Goal: Task Accomplishment & Management: Use online tool/utility

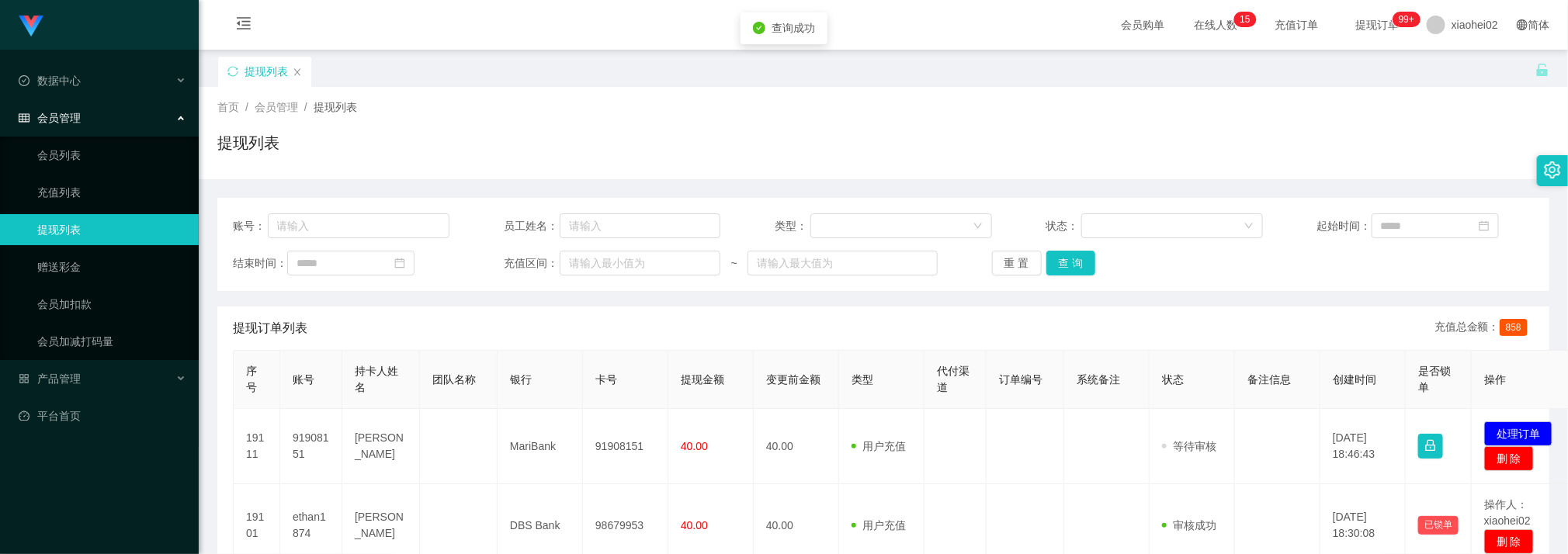
scroll to position [233, 0]
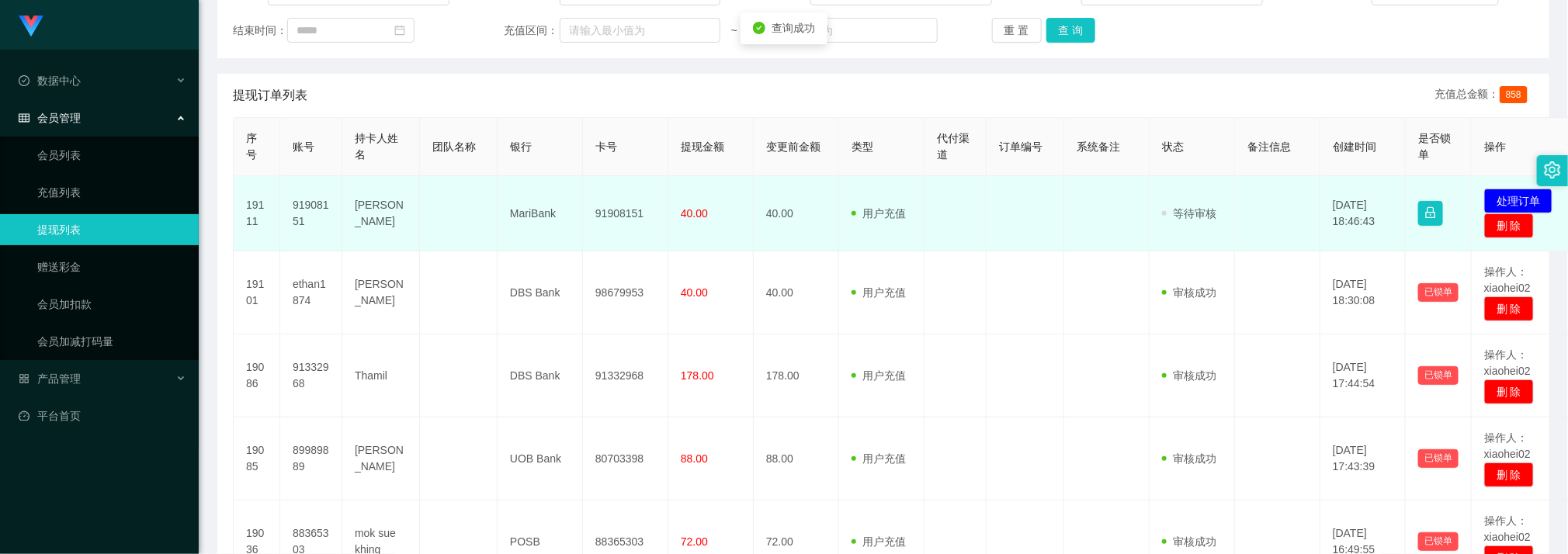
click at [619, 210] on td "91908151" at bounding box center [625, 214] width 85 height 75
click at [619, 209] on td "91908151" at bounding box center [625, 214] width 85 height 75
copy td "91908151"
click at [1498, 199] on button "处理订单" at bounding box center [1518, 201] width 68 height 25
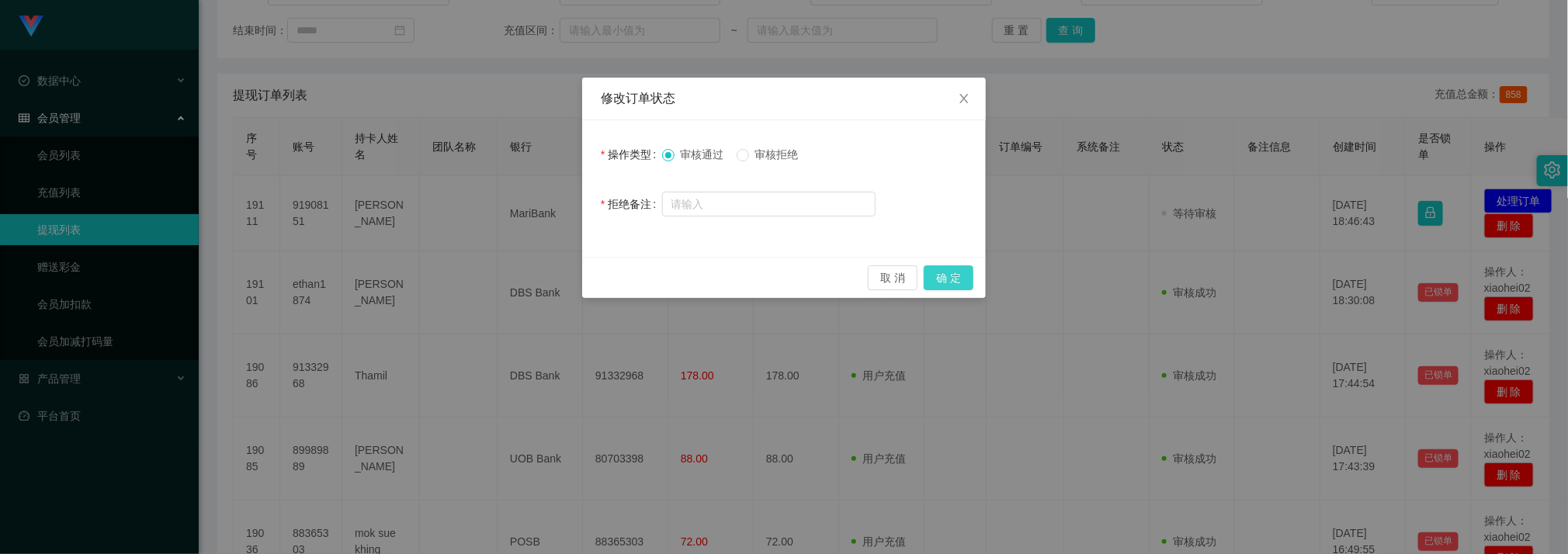
drag, startPoint x: 948, startPoint y: 280, endPoint x: 906, endPoint y: 251, distance: 51.0
click at [948, 280] on button "确 定" at bounding box center [949, 277] width 50 height 25
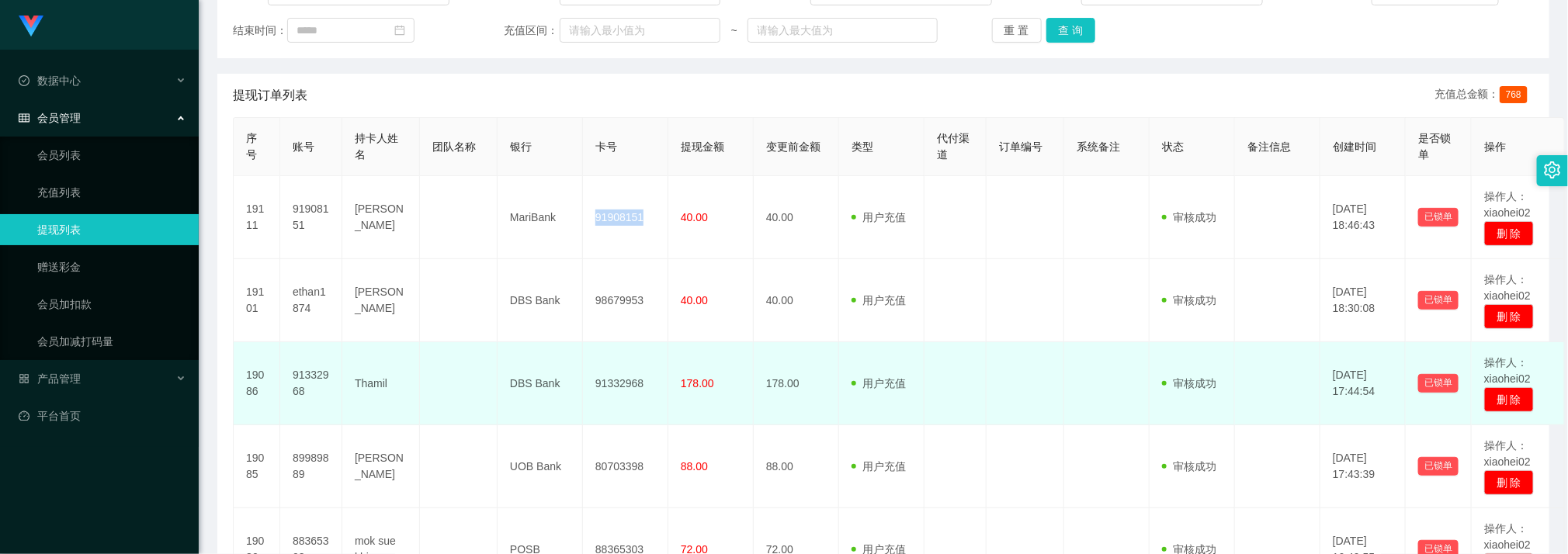
click at [510, 350] on td "DBS Bank" at bounding box center [539, 383] width 85 height 83
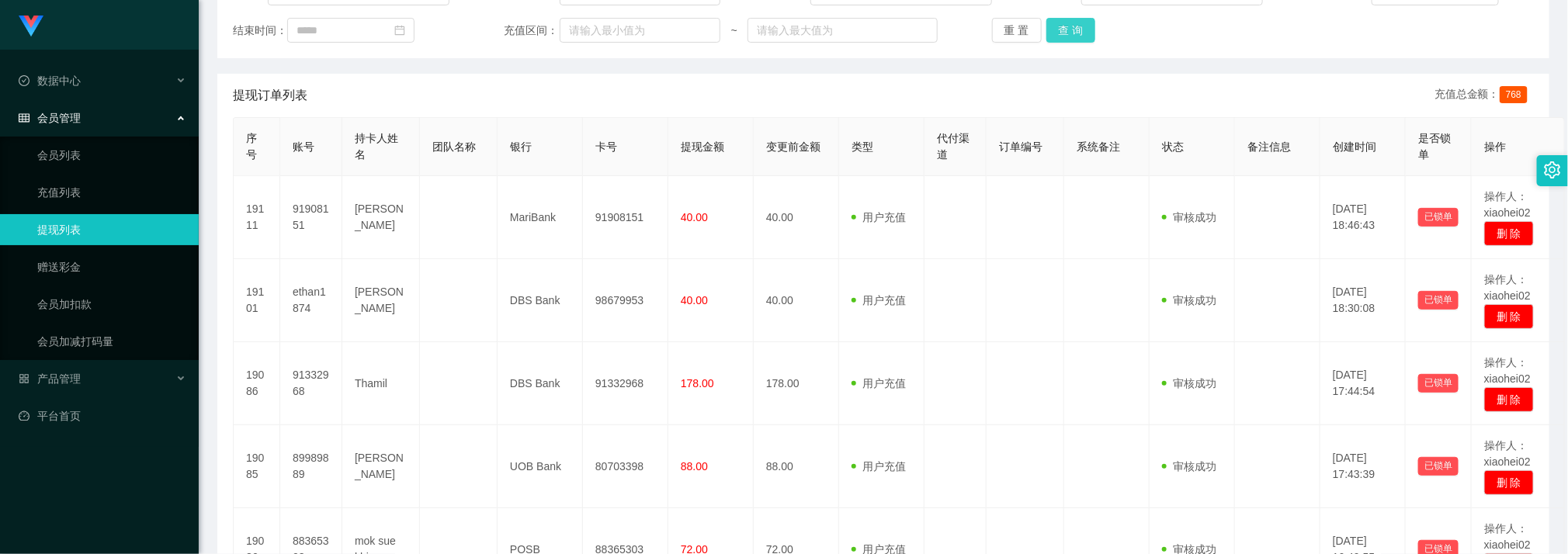
click at [1078, 27] on button "查 询" at bounding box center [1072, 29] width 50 height 25
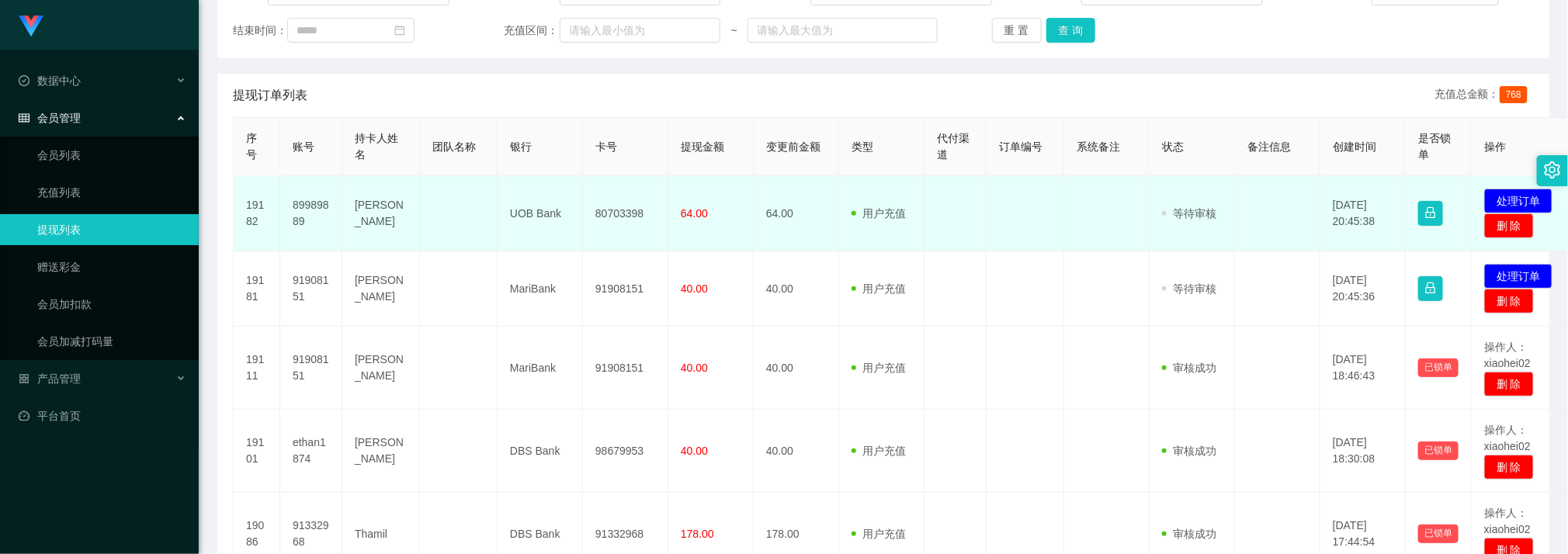
click at [625, 215] on td "80703398" at bounding box center [625, 214] width 85 height 75
copy td "80703398"
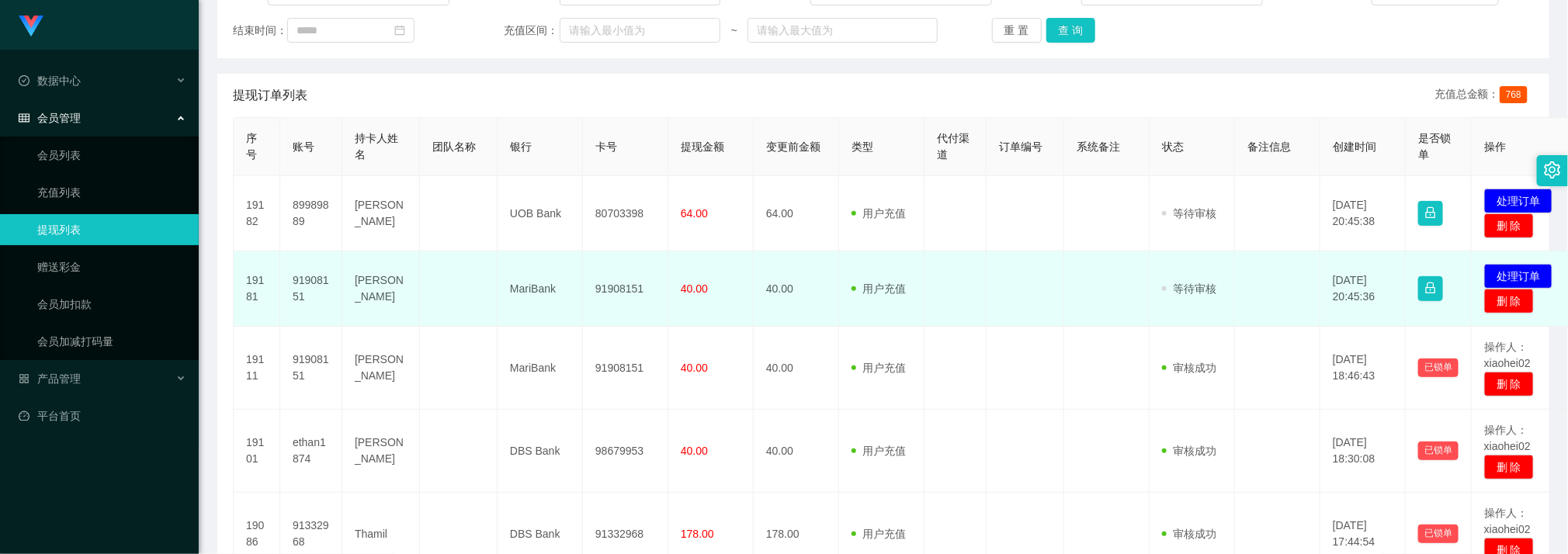
click at [610, 294] on td "91908151" at bounding box center [625, 289] width 85 height 75
drag, startPoint x: 610, startPoint y: 294, endPoint x: 548, endPoint y: 301, distance: 62.4
click at [604, 291] on td "91908151" at bounding box center [625, 289] width 85 height 75
copy td "91908151"
click at [487, 324] on td at bounding box center [459, 289] width 78 height 75
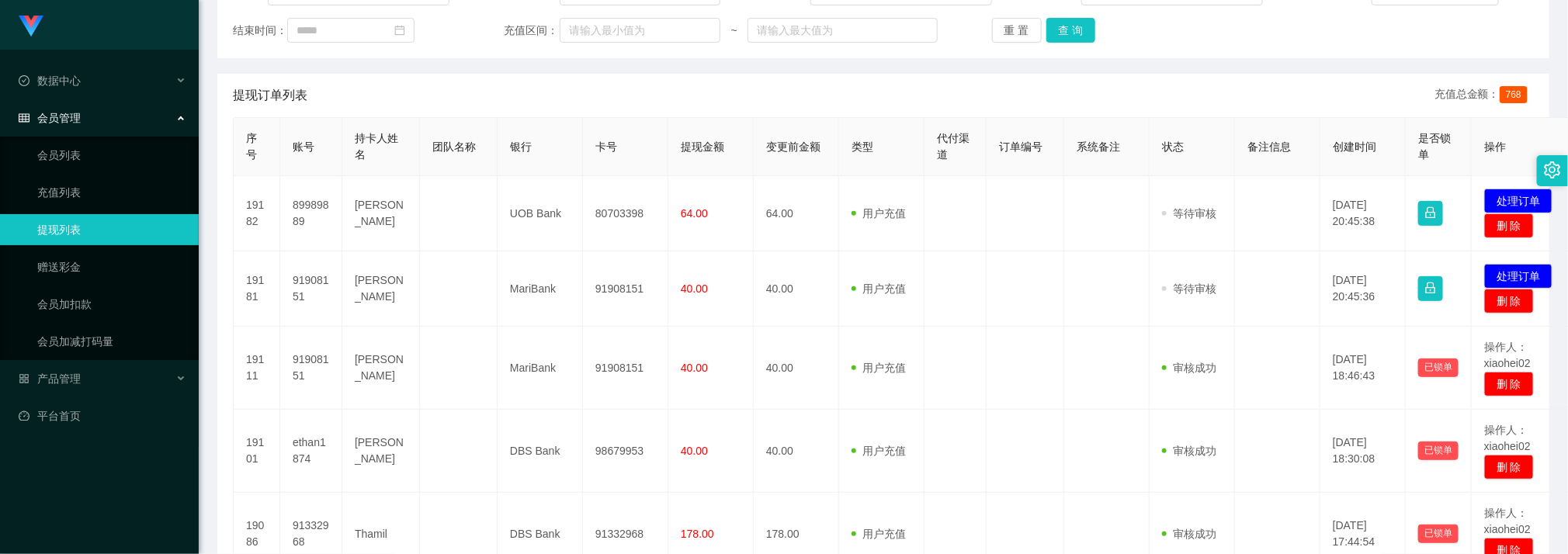
click at [1104, 33] on div "重 置 查 询" at bounding box center [1100, 29] width 217 height 25
click at [1078, 27] on button "查 询" at bounding box center [1072, 29] width 50 height 25
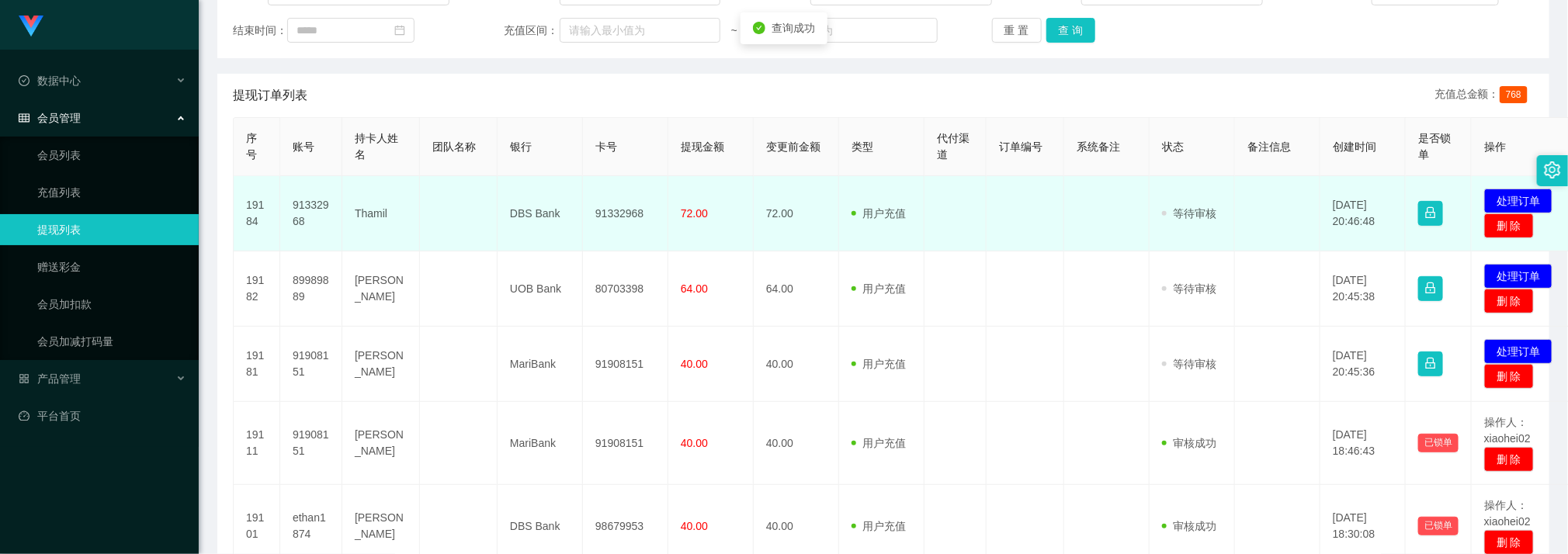
click at [604, 212] on td "91332968" at bounding box center [625, 214] width 85 height 75
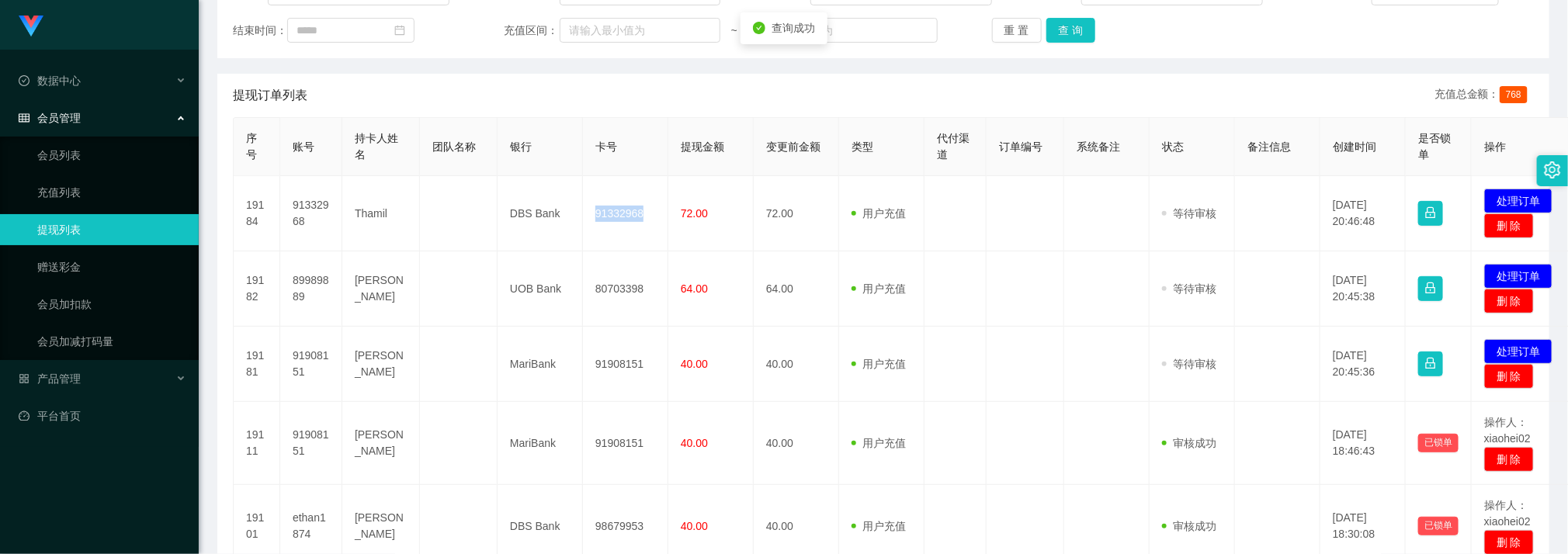
drag, startPoint x: 604, startPoint y: 212, endPoint x: 620, endPoint y: 154, distance: 60.2
click at [604, 212] on td "91332968" at bounding box center [625, 214] width 85 height 75
copy td "91332968"
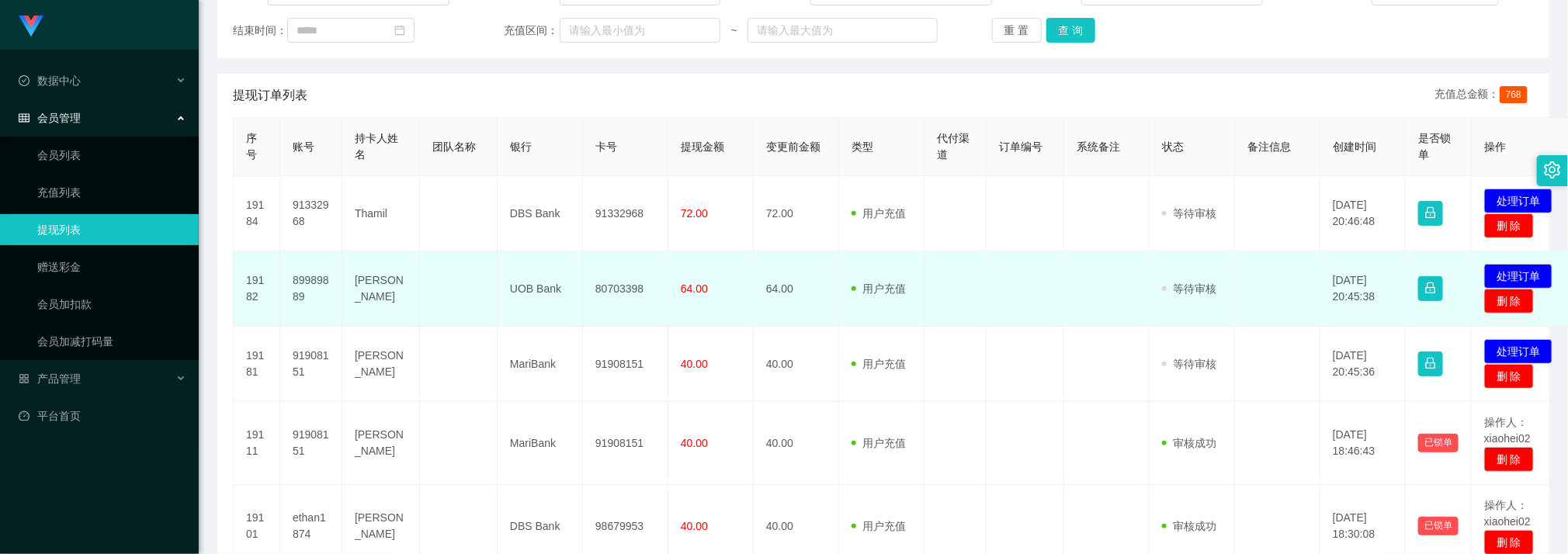
click at [1011, 305] on td at bounding box center [1025, 289] width 78 height 75
click at [1521, 273] on button "处理订单" at bounding box center [1518, 276] width 68 height 25
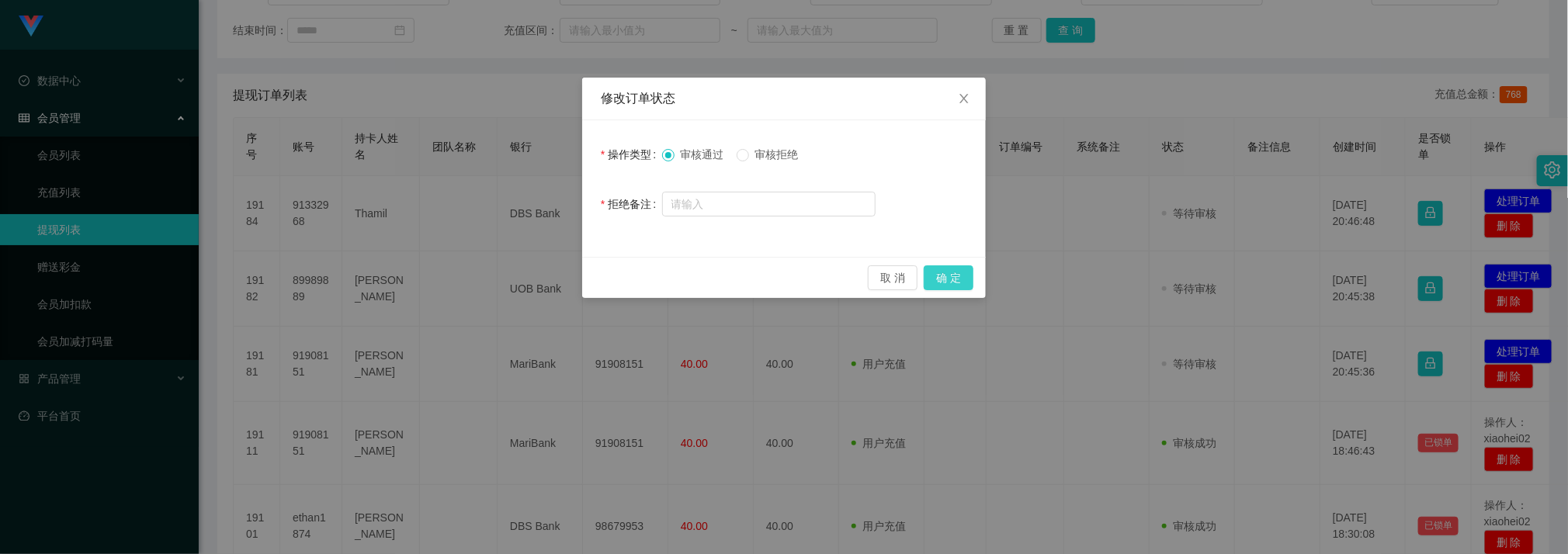
click at [943, 275] on button "确 定" at bounding box center [949, 277] width 50 height 25
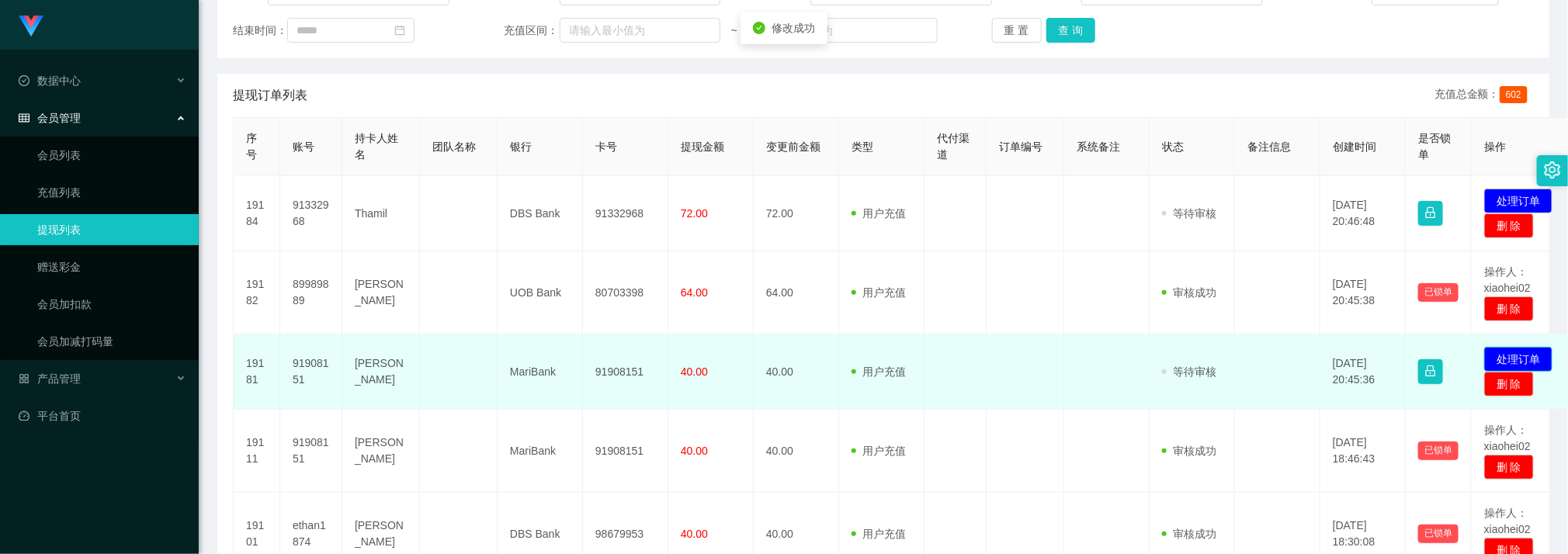
drag, startPoint x: 1528, startPoint y: 356, endPoint x: 1486, endPoint y: 351, distance: 42.3
click at [1526, 356] on button "处理订单" at bounding box center [1518, 359] width 68 height 25
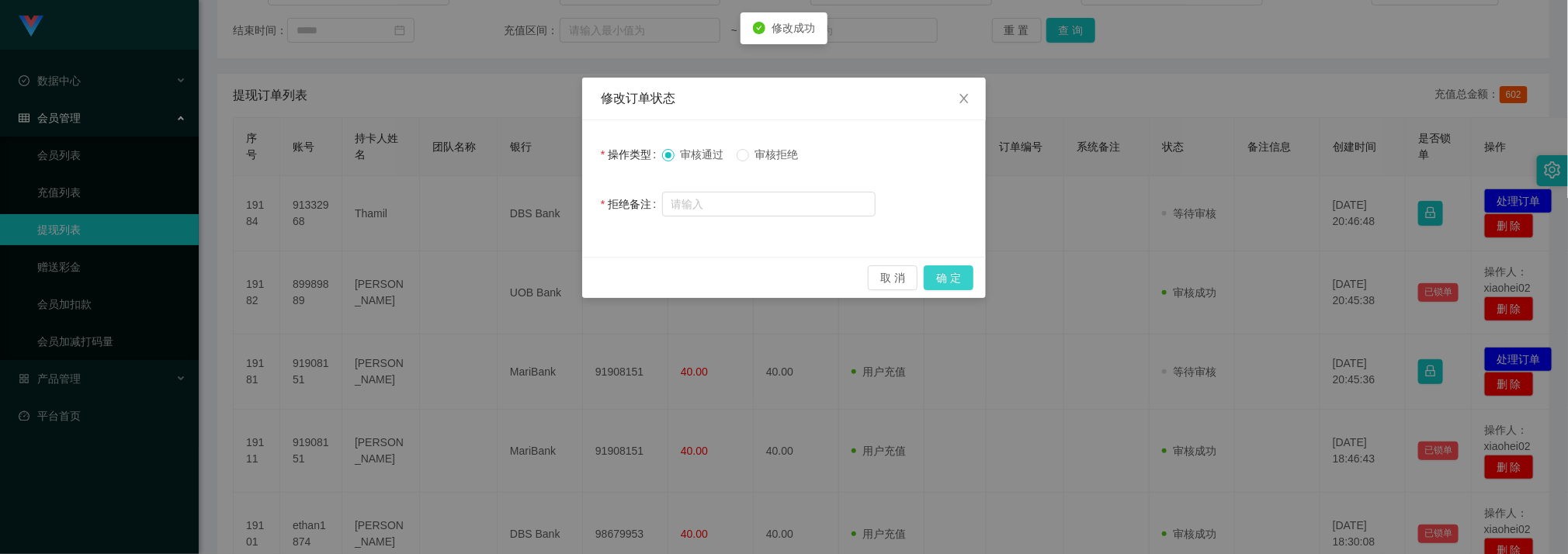
click at [943, 275] on button "确 定" at bounding box center [949, 277] width 50 height 25
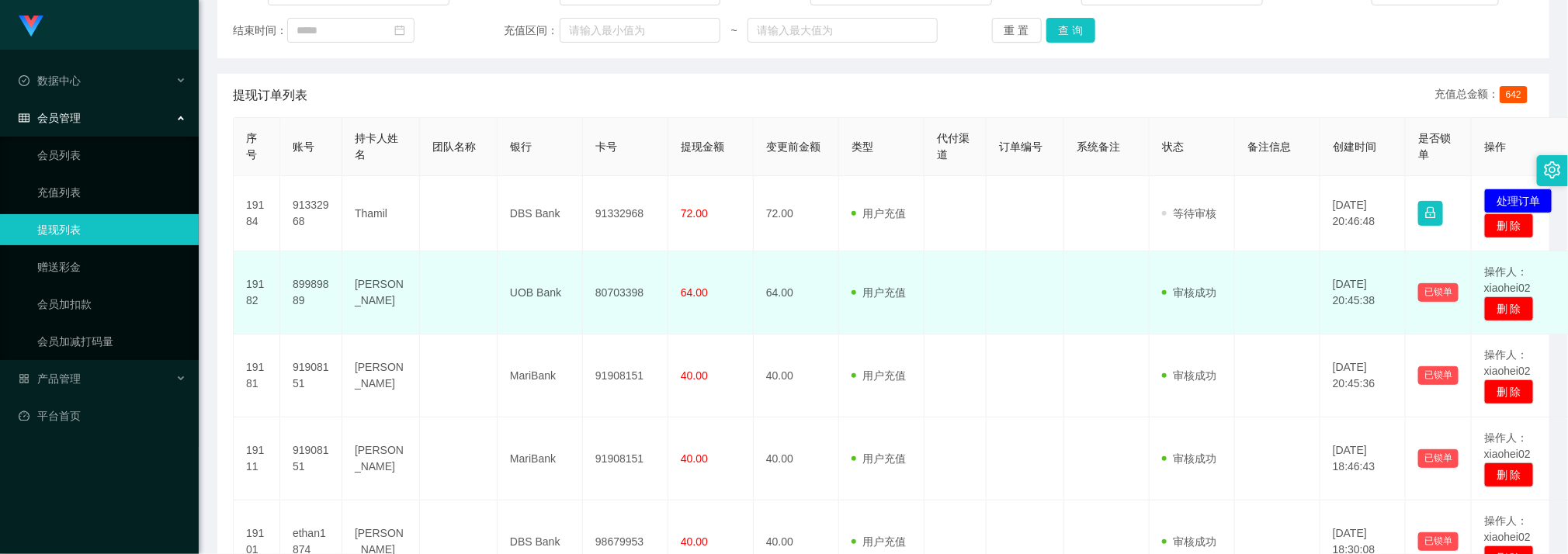
click at [1016, 254] on td at bounding box center [1025, 293] width 78 height 83
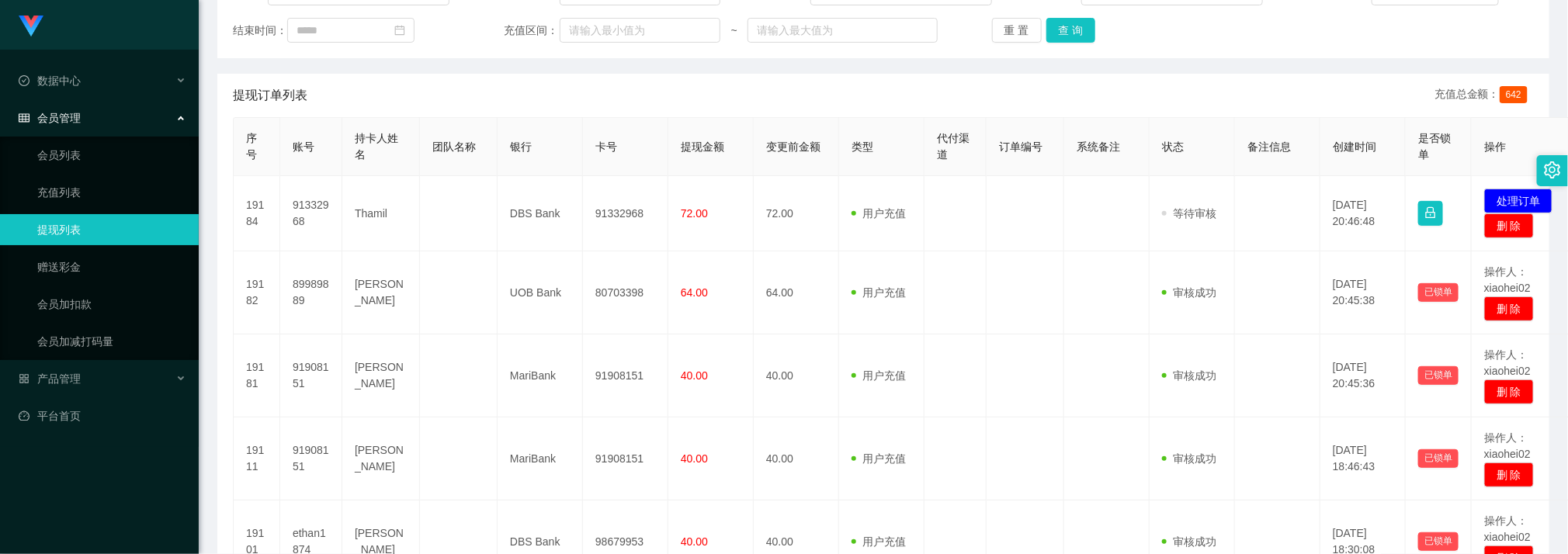
drag, startPoint x: 1153, startPoint y: 249, endPoint x: 1140, endPoint y: 166, distance: 84.0
click at [1151, 238] on td "审核驳回 审核成功 等待审核" at bounding box center [1192, 214] width 85 height 75
click at [1070, 35] on button "查 询" at bounding box center [1072, 29] width 50 height 25
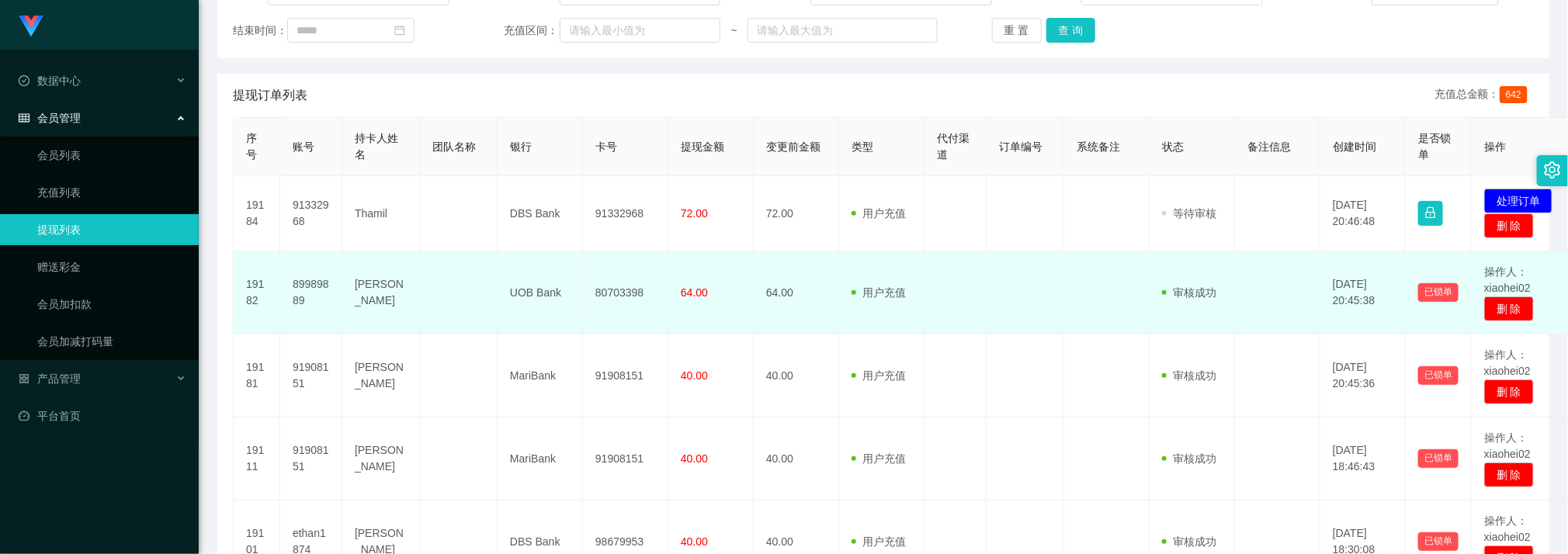
click at [506, 280] on td "UOB Bank" at bounding box center [539, 293] width 85 height 83
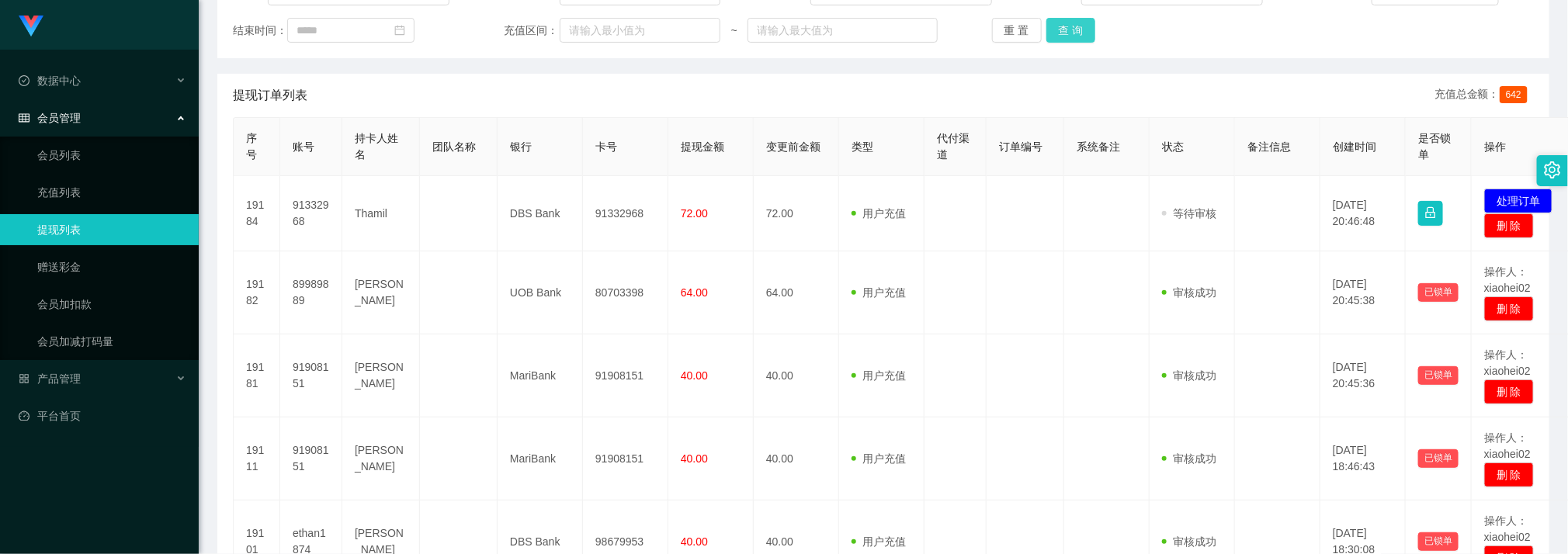
click at [1069, 35] on button "查 询" at bounding box center [1072, 29] width 50 height 25
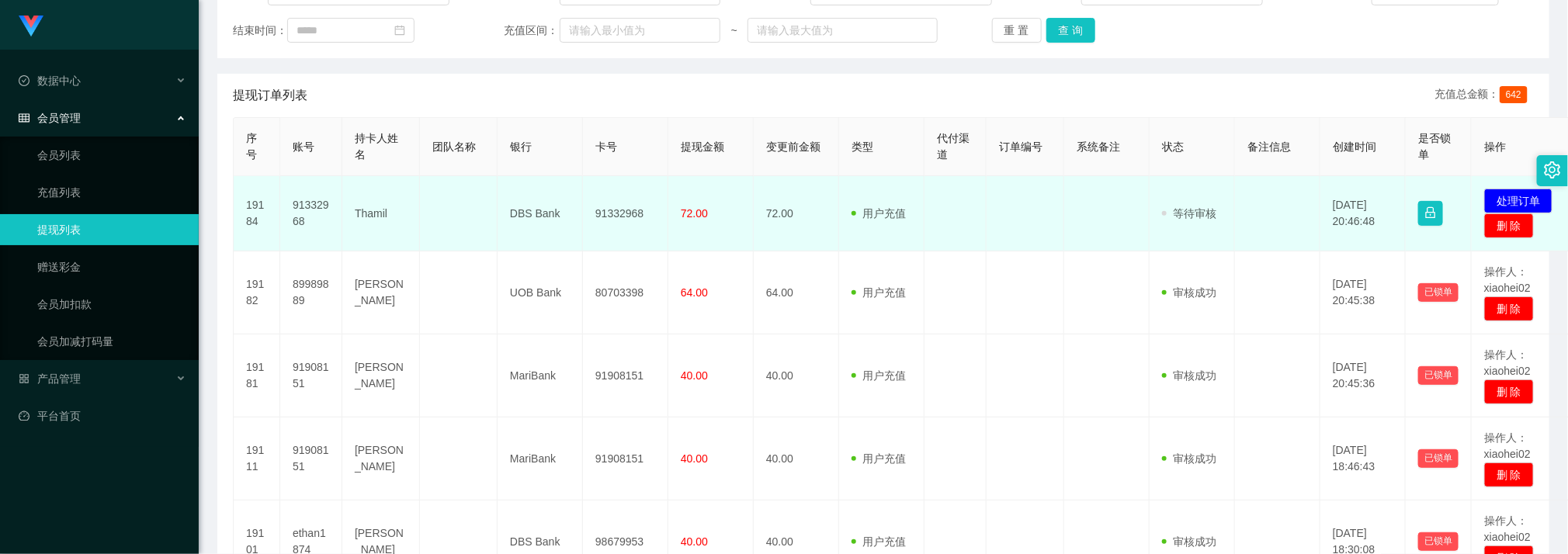
click at [431, 234] on td at bounding box center [459, 214] width 78 height 75
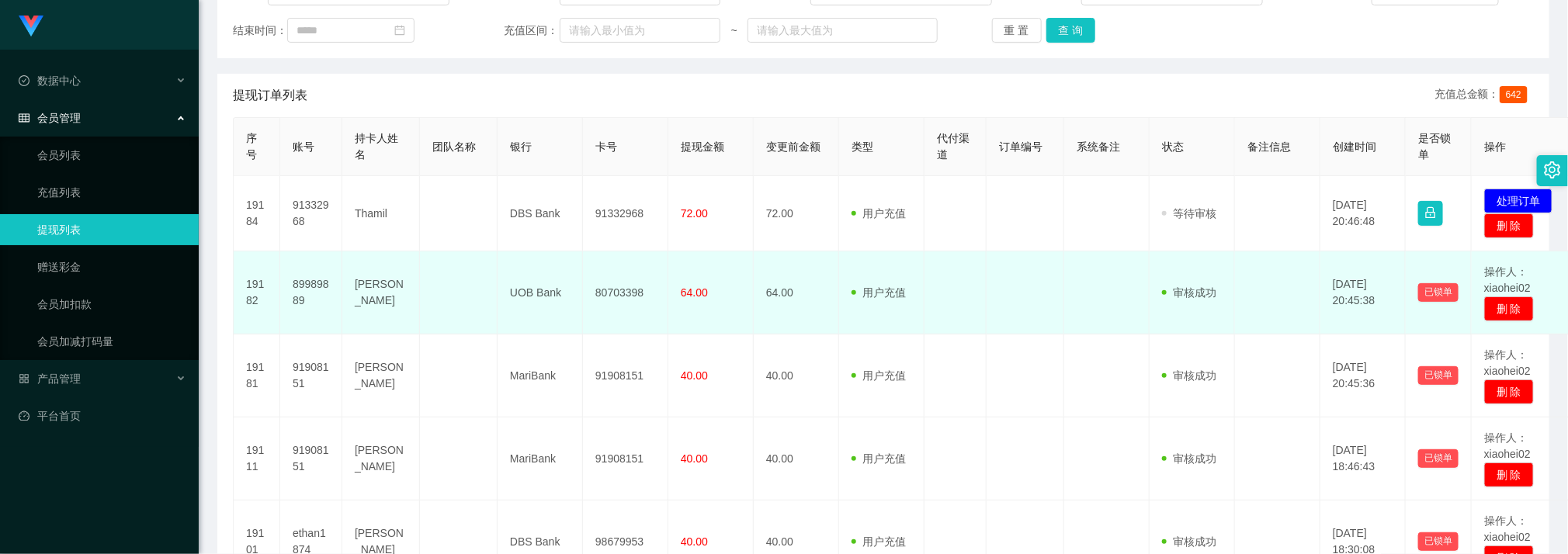
click at [946, 336] on td at bounding box center [956, 376] width 62 height 83
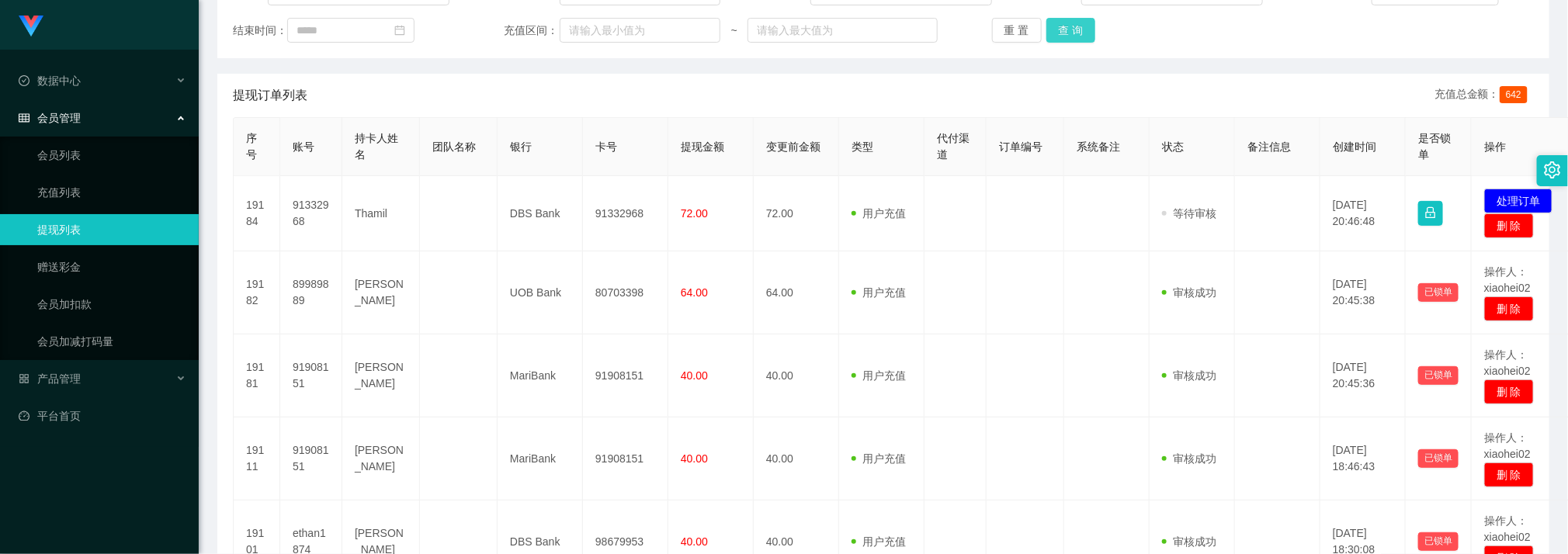
click at [1055, 31] on button "查 询" at bounding box center [1072, 29] width 50 height 25
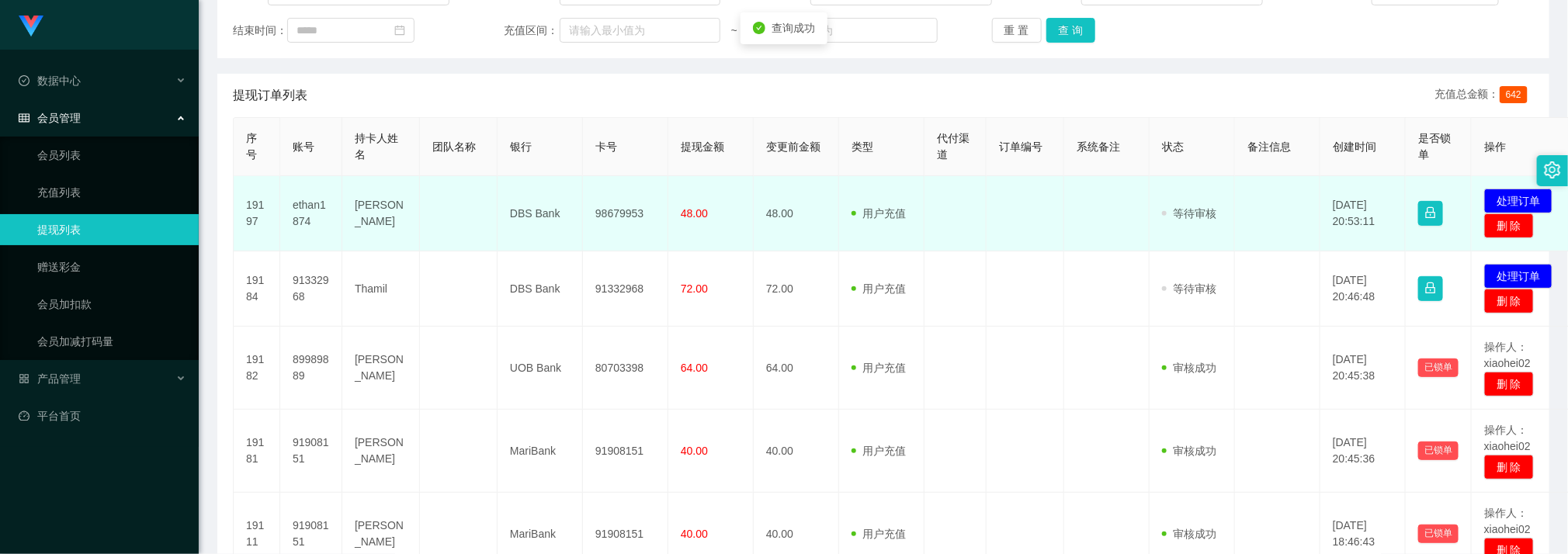
click at [624, 208] on td "98679953" at bounding box center [625, 214] width 85 height 75
click at [625, 208] on td "98679953" at bounding box center [625, 214] width 85 height 75
copy td "98679953"
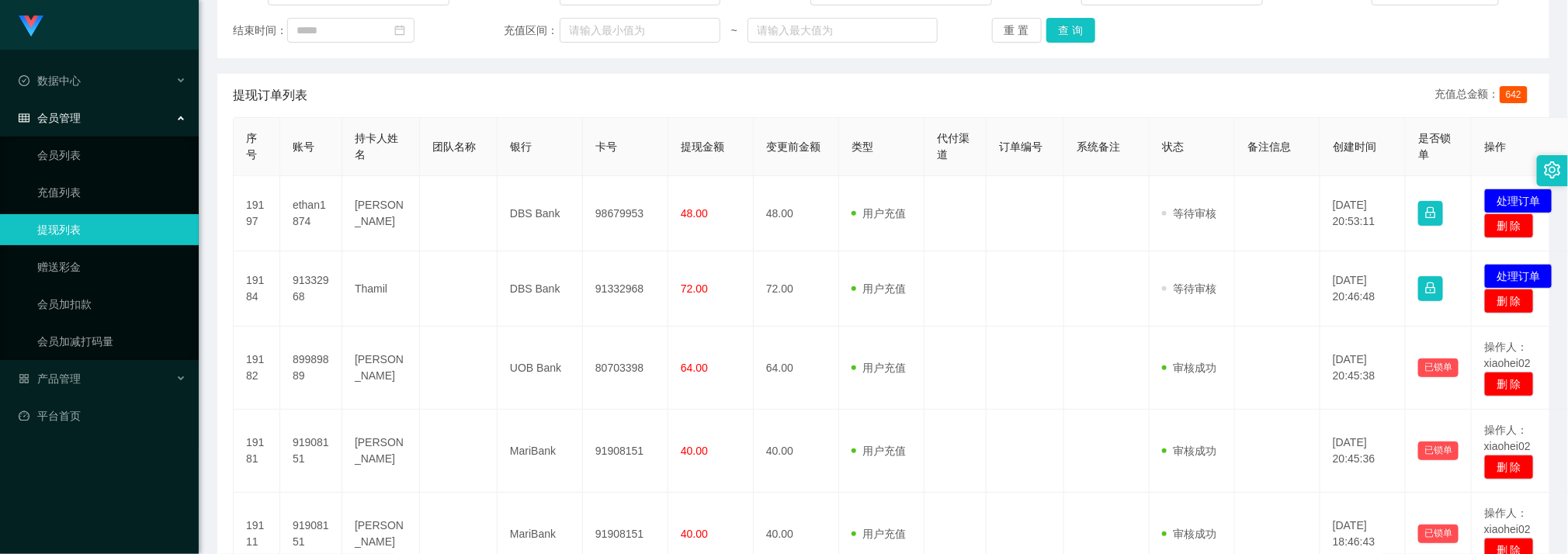
drag, startPoint x: 1132, startPoint y: 227, endPoint x: 1072, endPoint y: 171, distance: 82.1
click at [1128, 227] on td at bounding box center [1106, 214] width 85 height 75
click at [1058, 7] on div "账号： 员工姓名： 类型： 状态： 起始时间： 结束时间： 充值区间： ~ 重 置 查 询" at bounding box center [884, 12] width 1332 height 94
click at [1067, 23] on button "查 询" at bounding box center [1072, 29] width 50 height 25
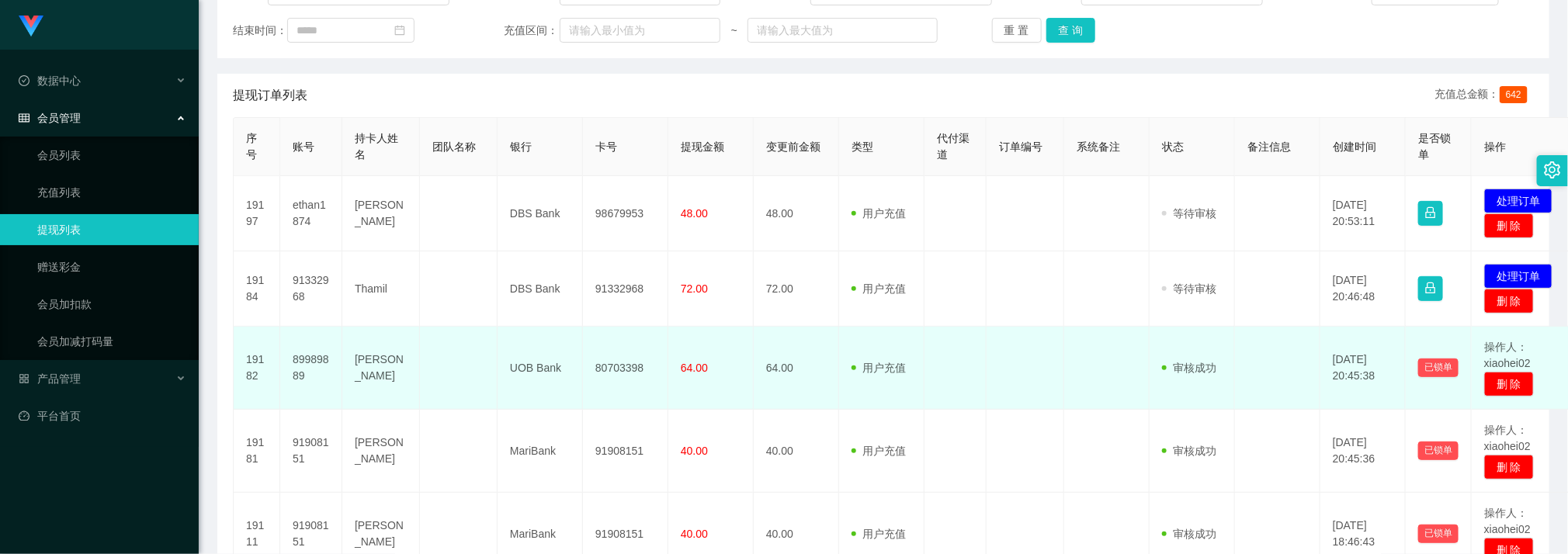
click at [1032, 378] on td at bounding box center [1025, 368] width 78 height 83
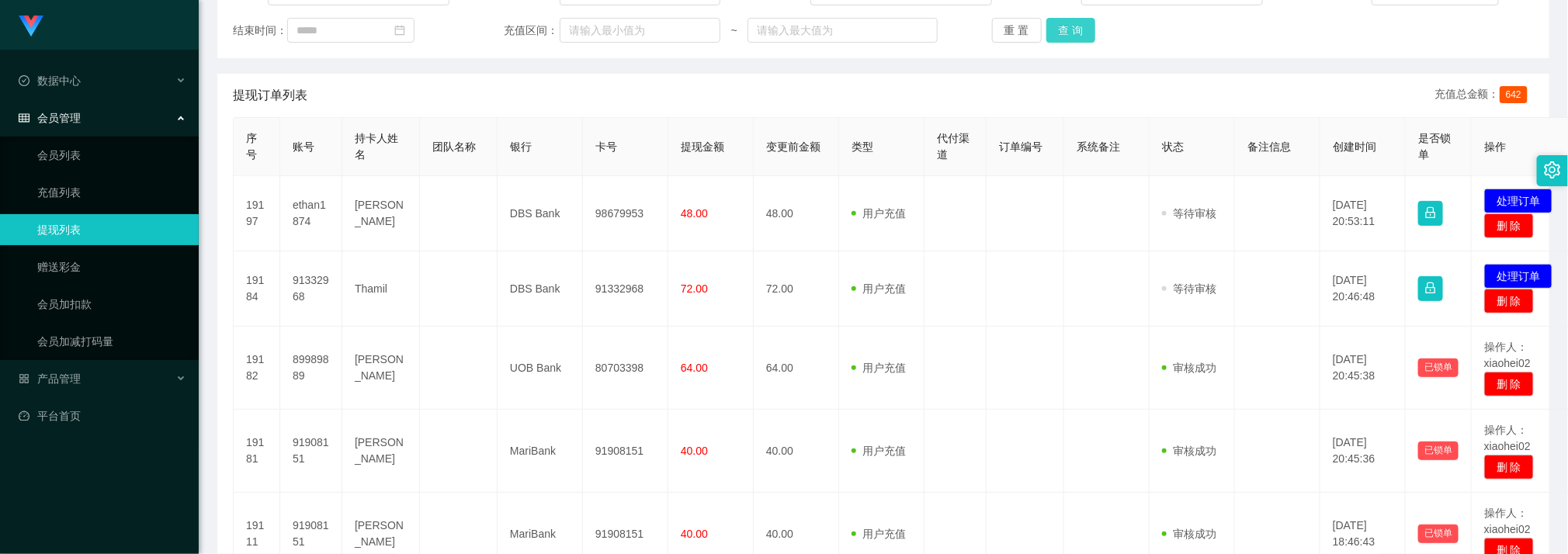
click at [1061, 31] on button "查 询" at bounding box center [1072, 29] width 50 height 25
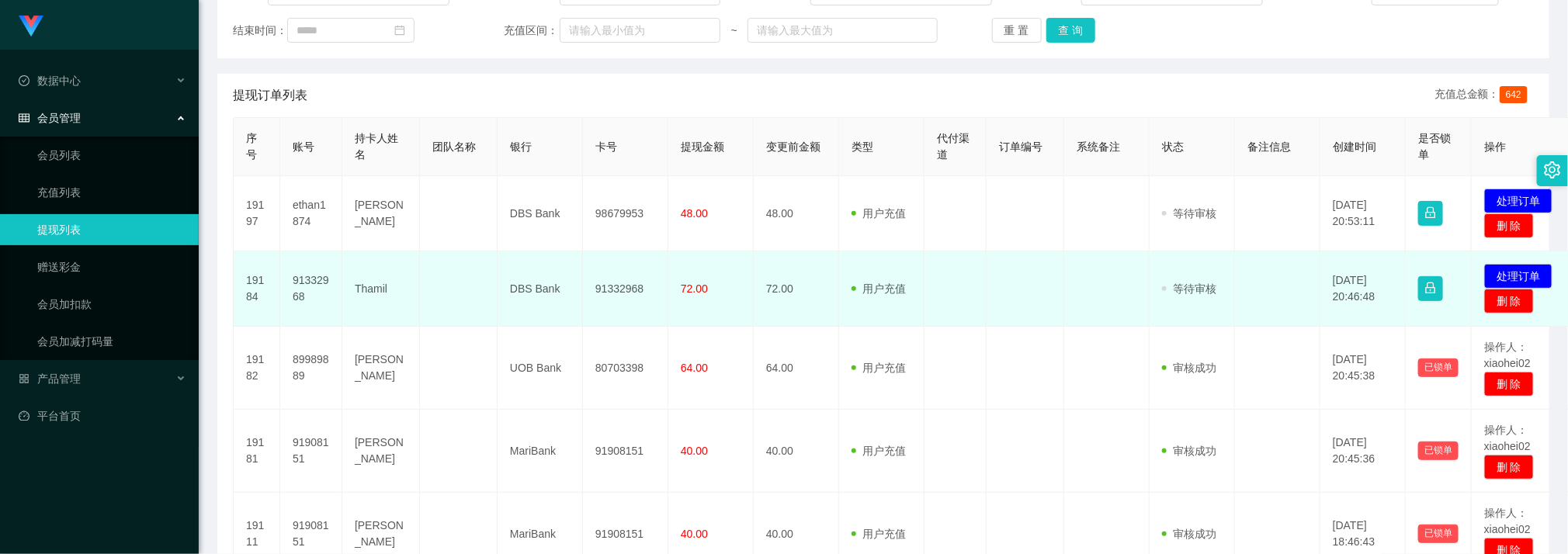
scroll to position [349, 0]
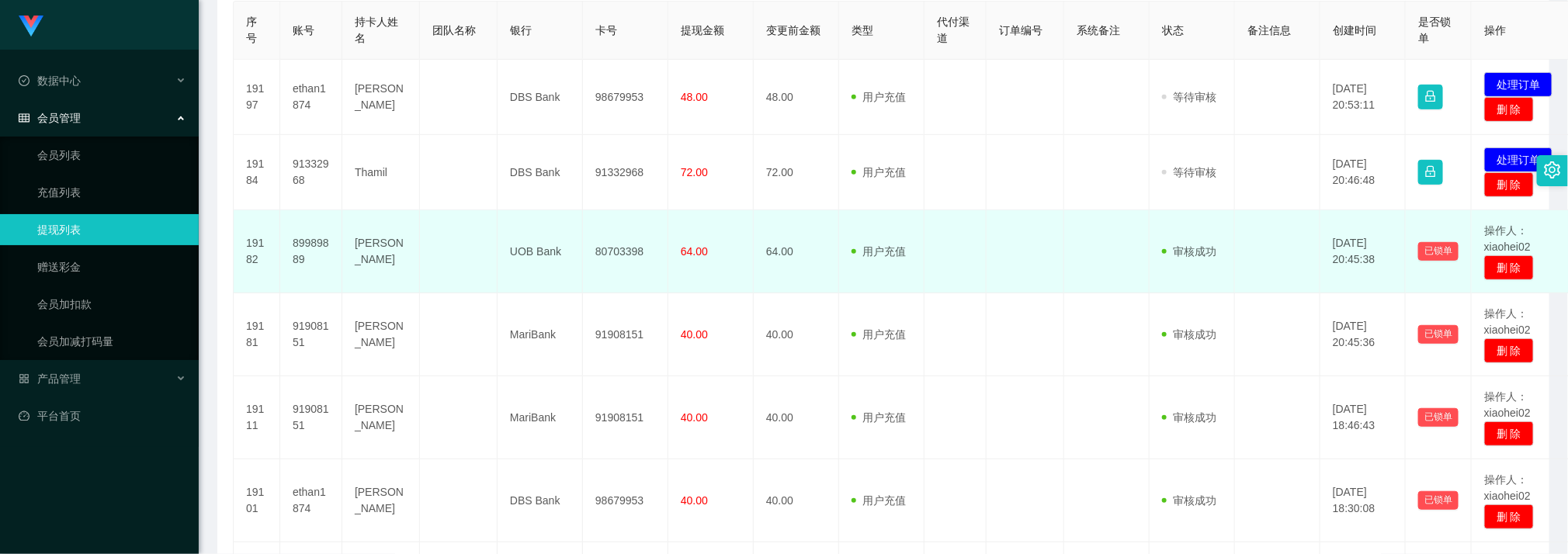
click at [1072, 257] on td at bounding box center [1106, 251] width 85 height 83
click at [1004, 269] on td at bounding box center [1025, 251] width 78 height 83
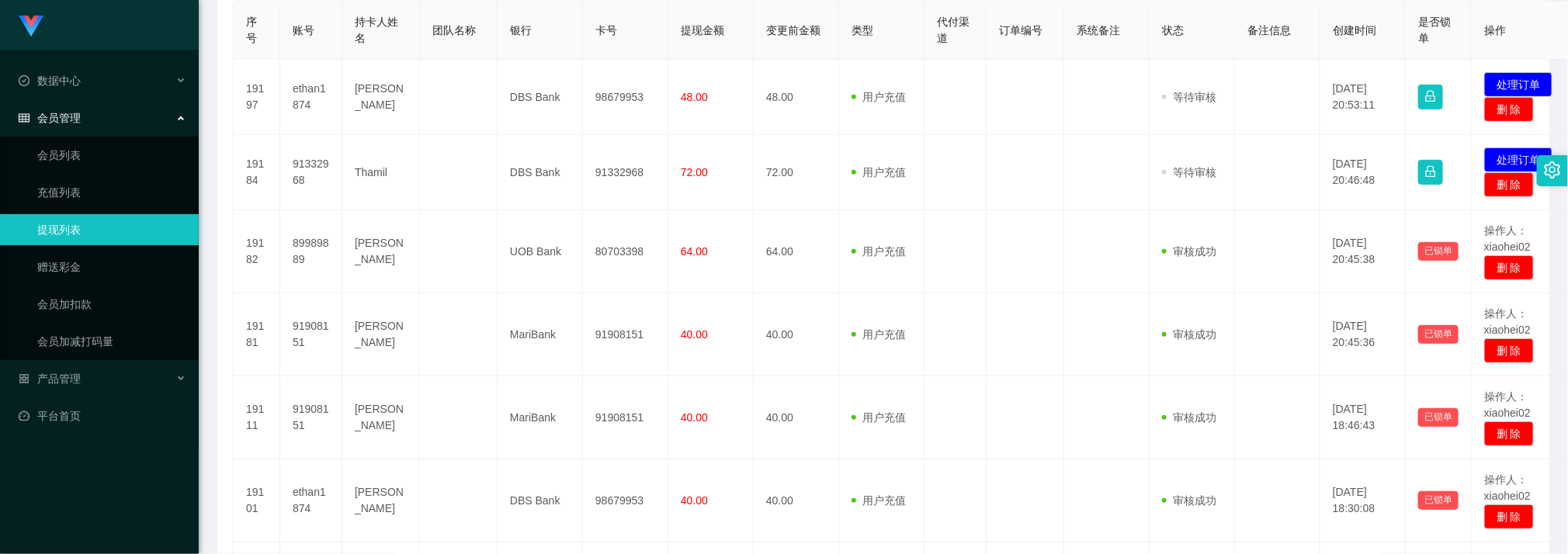
scroll to position [0, 0]
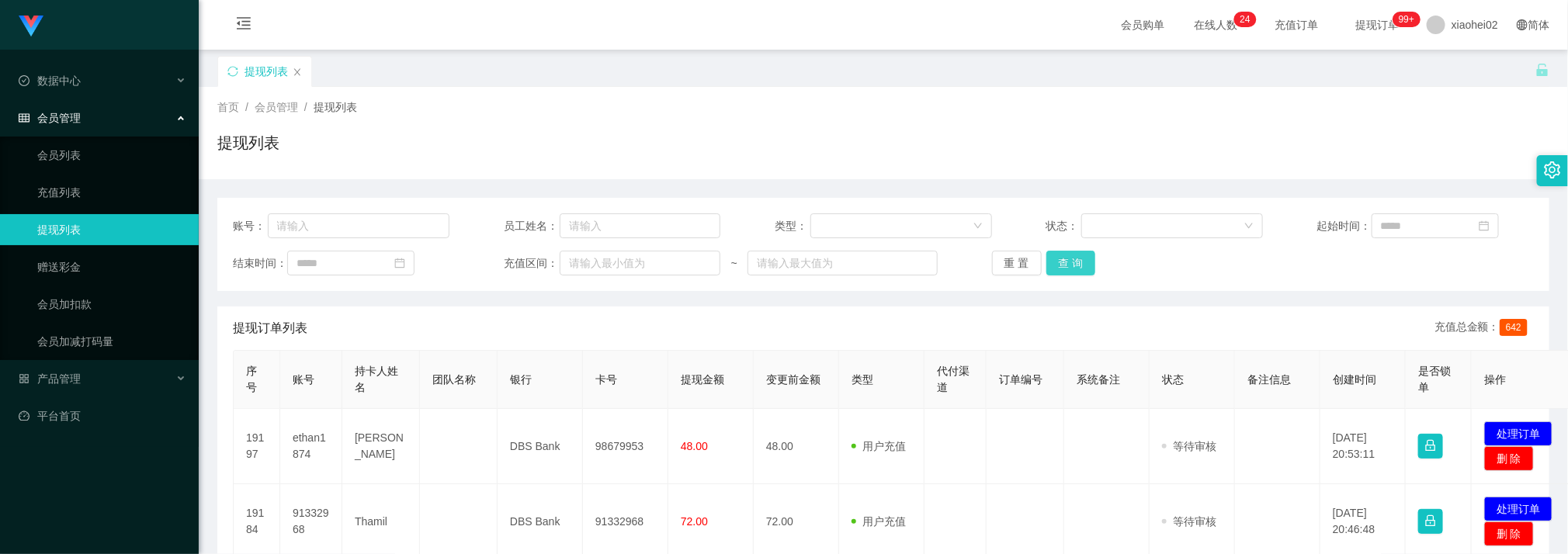
click at [1065, 264] on button "查 询" at bounding box center [1072, 262] width 50 height 25
click at [1067, 265] on div "重 置 查 询" at bounding box center [1100, 262] width 217 height 25
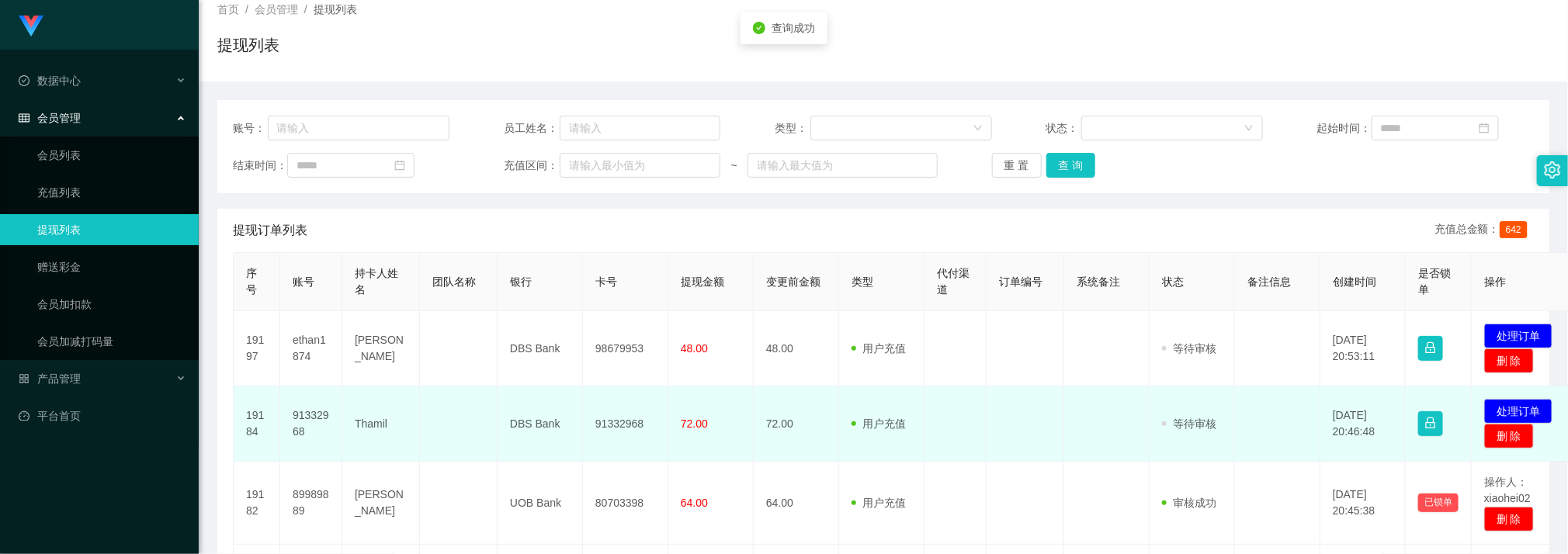
scroll to position [233, 0]
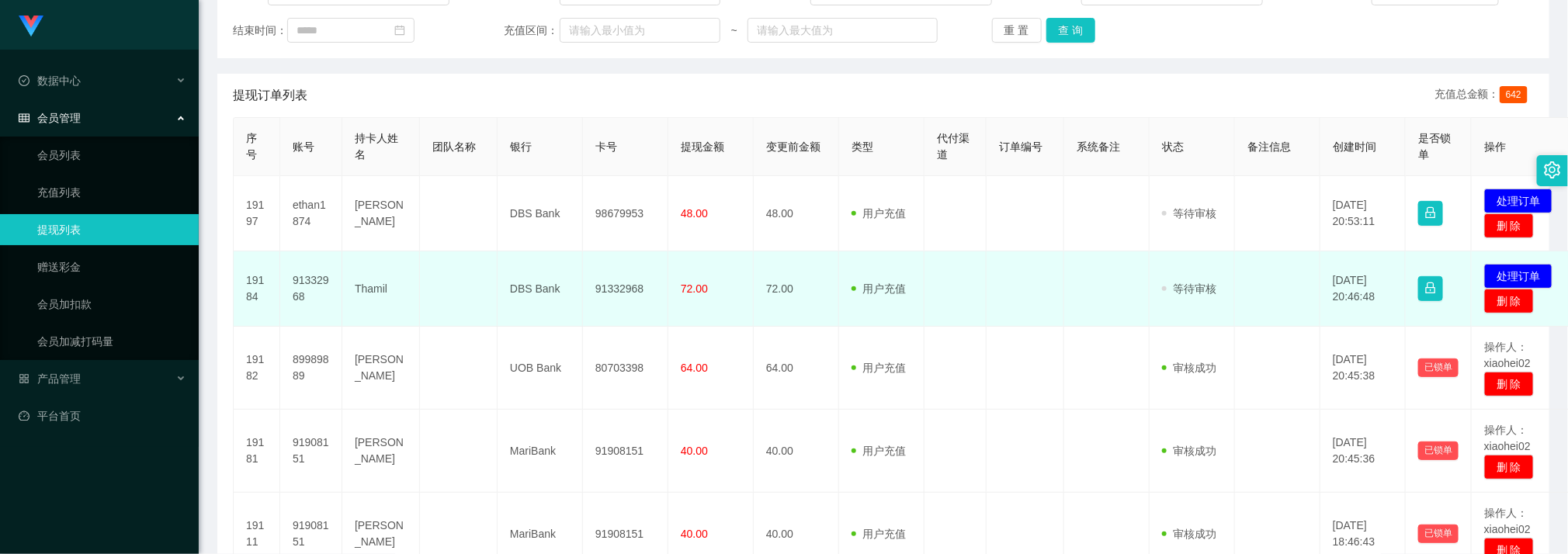
click at [1093, 284] on td at bounding box center [1106, 289] width 85 height 75
click at [1521, 272] on button "处理订单" at bounding box center [1518, 276] width 68 height 25
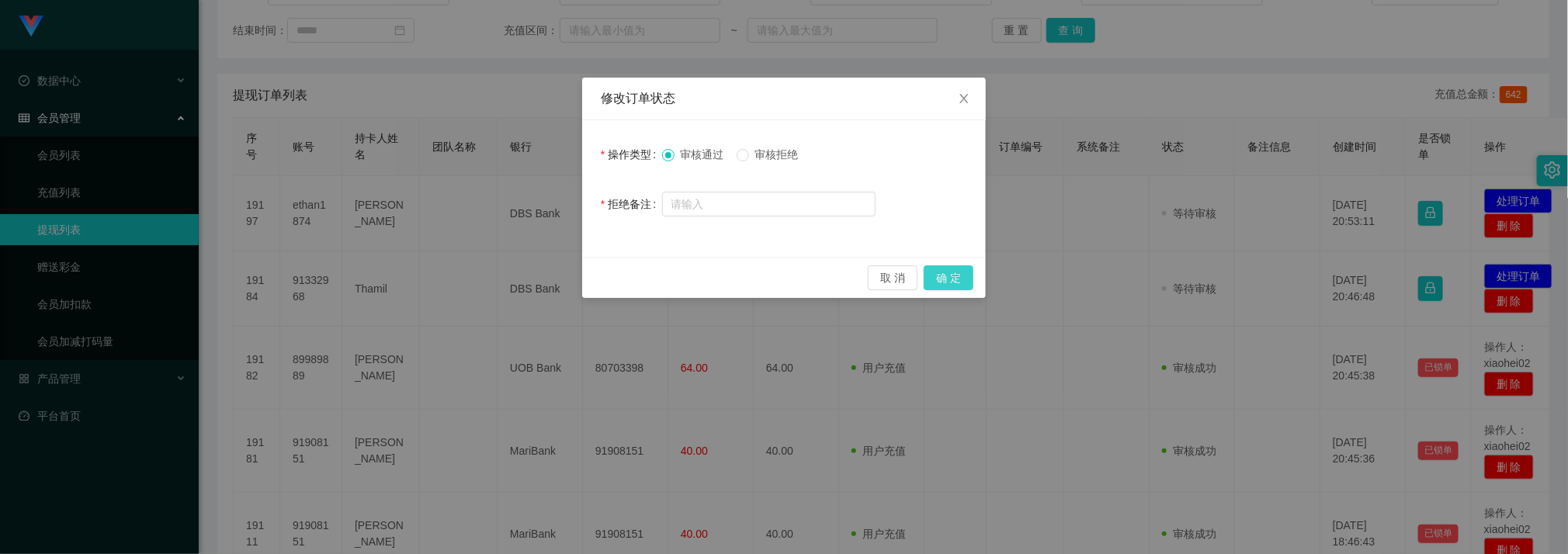
click at [962, 270] on button "确 定" at bounding box center [949, 277] width 50 height 25
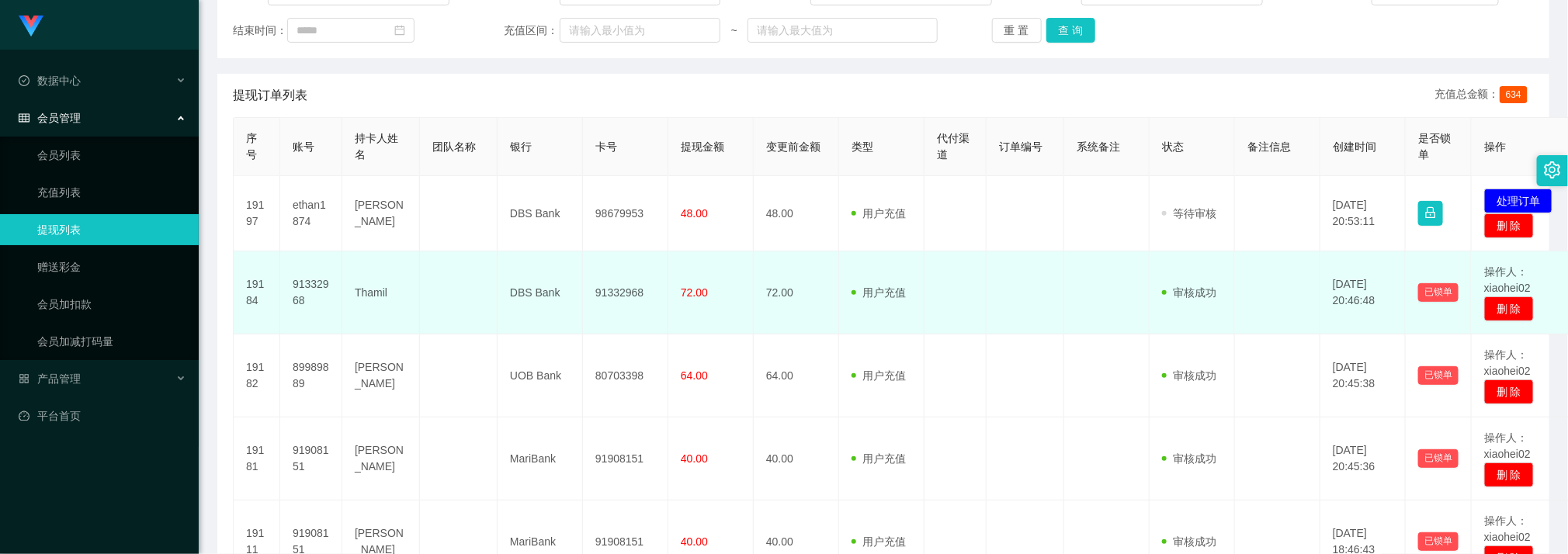
click at [1239, 260] on td at bounding box center [1277, 293] width 85 height 83
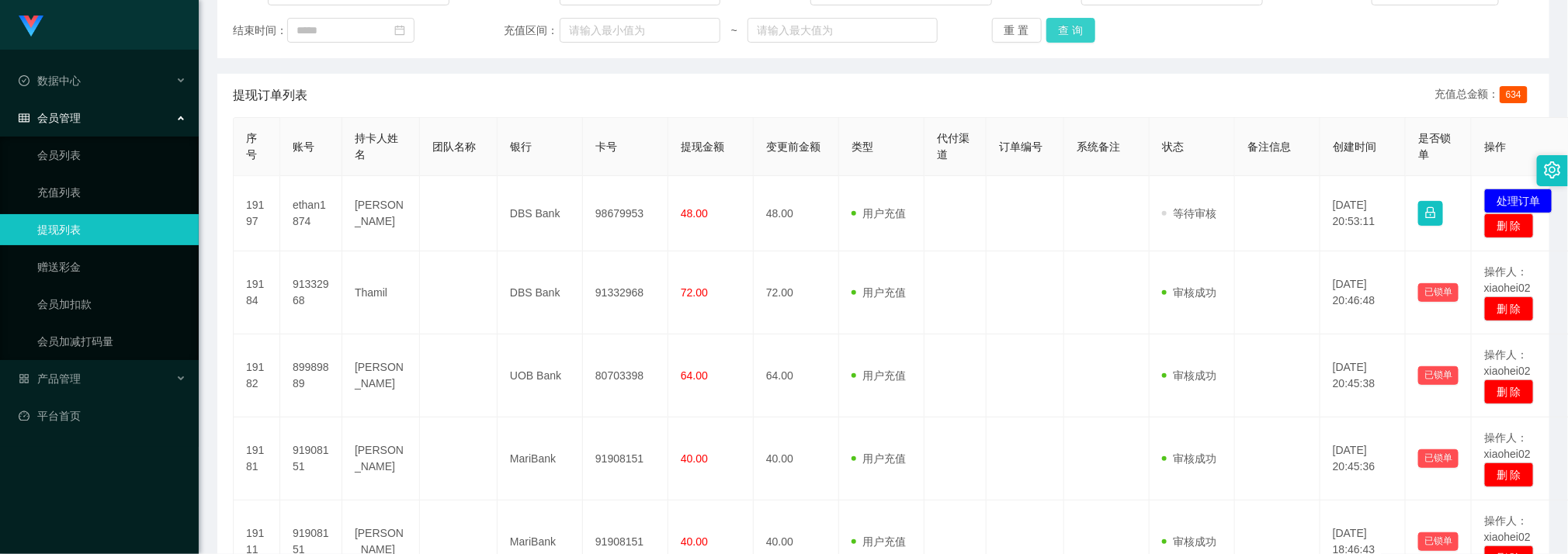
click at [1070, 31] on button "查 询" at bounding box center [1072, 29] width 50 height 25
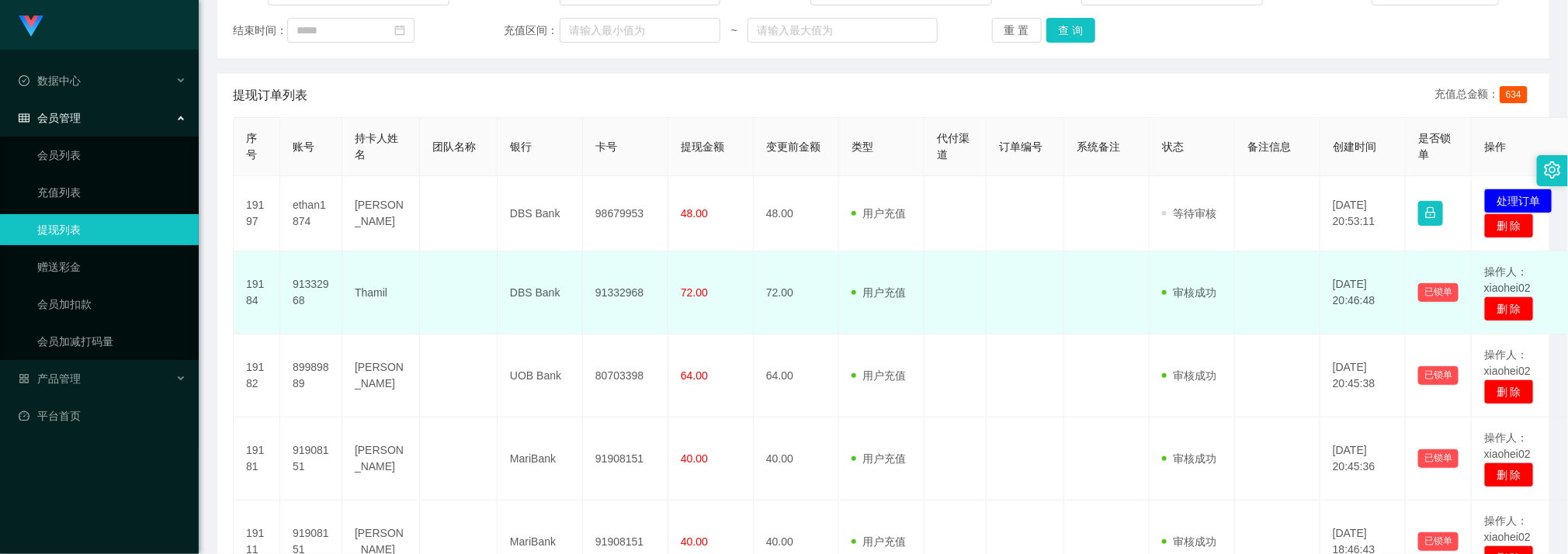
click at [1043, 300] on td at bounding box center [1025, 293] width 78 height 83
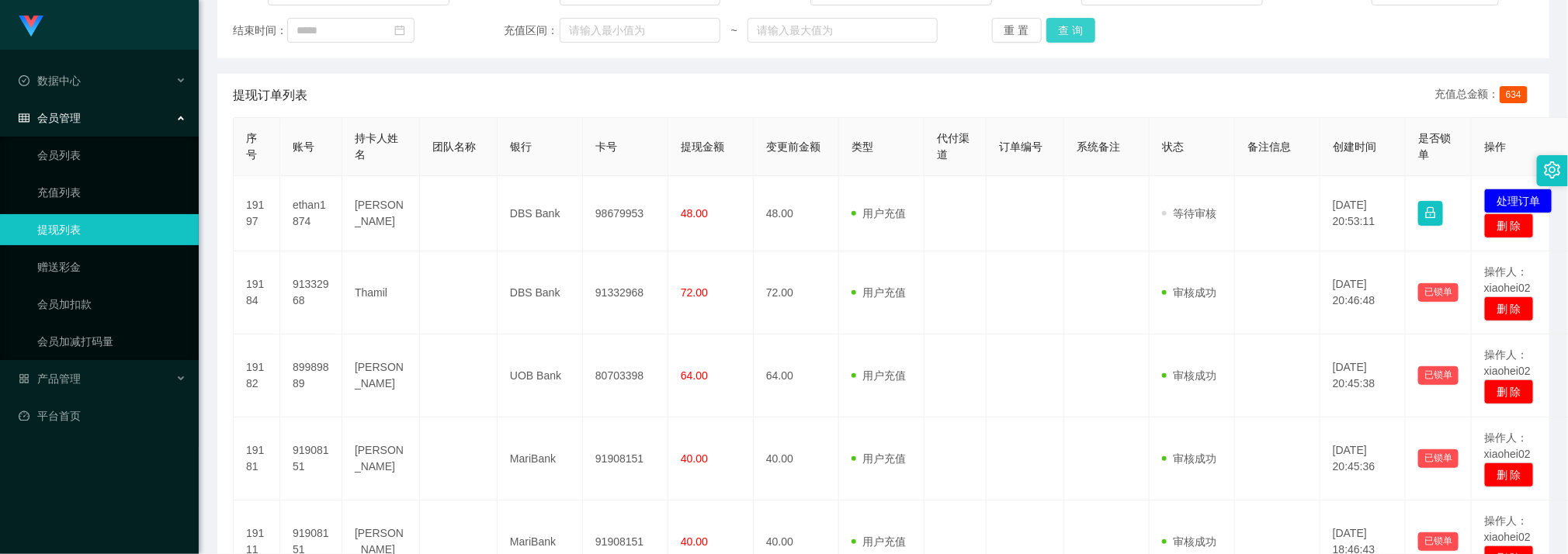
click at [1060, 30] on button "查 询" at bounding box center [1072, 29] width 50 height 25
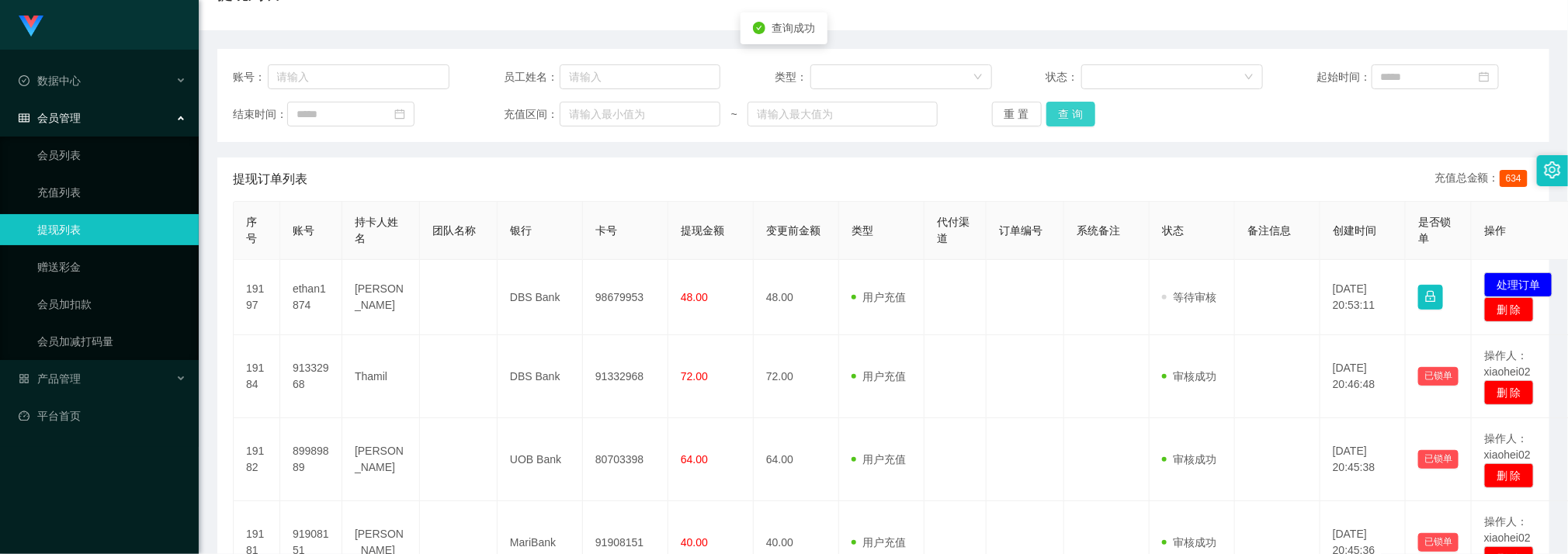
scroll to position [116, 0]
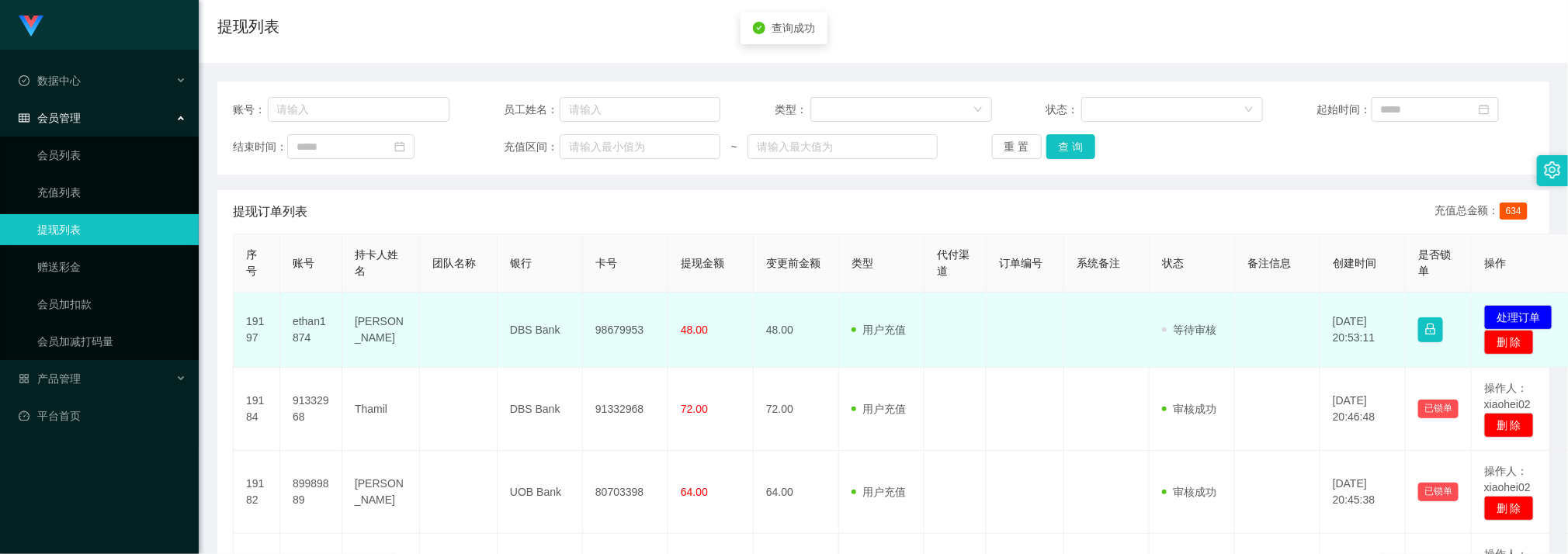
click at [1008, 349] on td at bounding box center [1025, 330] width 78 height 75
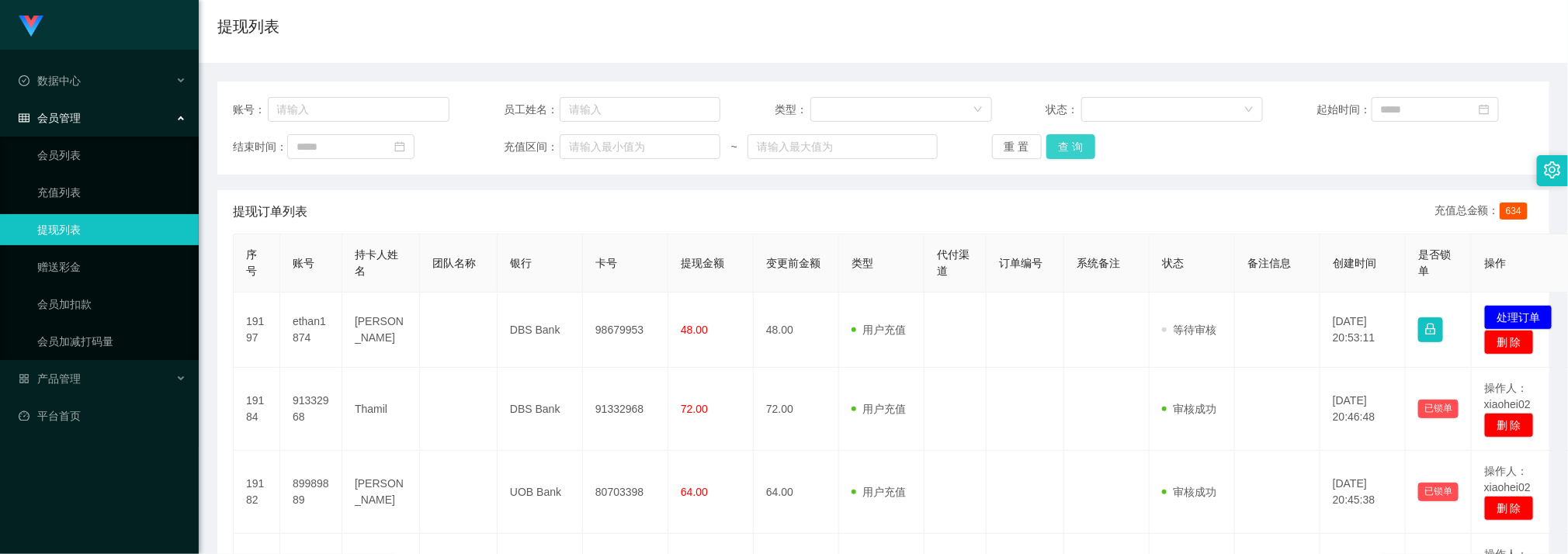
click at [1072, 149] on button "查 询" at bounding box center [1072, 146] width 50 height 25
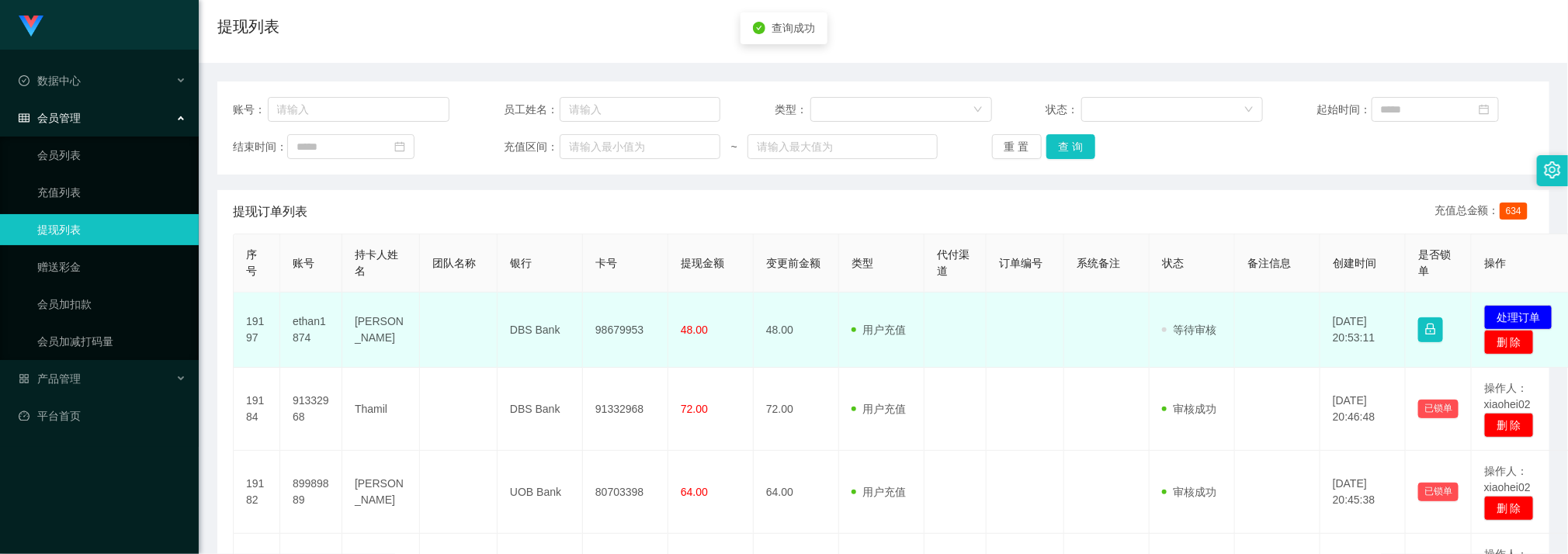
click at [985, 317] on td at bounding box center [956, 330] width 62 height 75
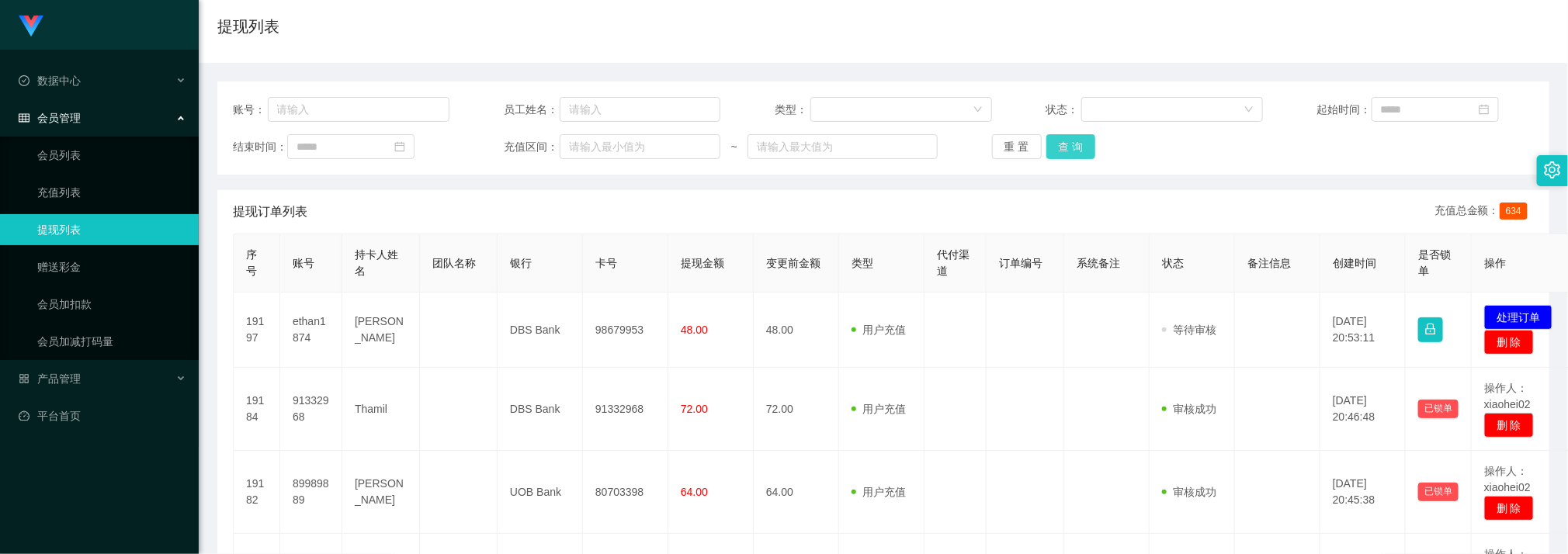
click at [1047, 140] on button "查 询" at bounding box center [1072, 146] width 50 height 25
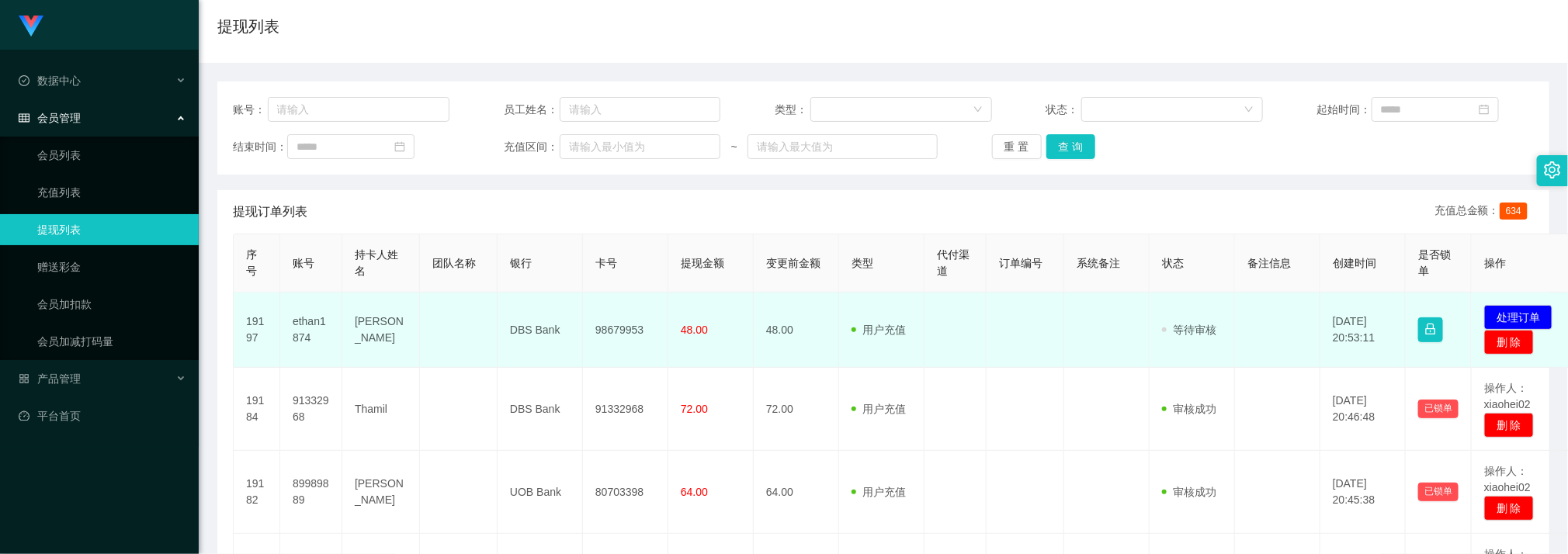
click at [1149, 356] on tr "19197 ethan1874 ethan DBS Bank 98679953 48.00 48.00 用户充值 人工扣款 审核驳回 审核成功 等待审核 20…" at bounding box center [905, 330] width 1341 height 75
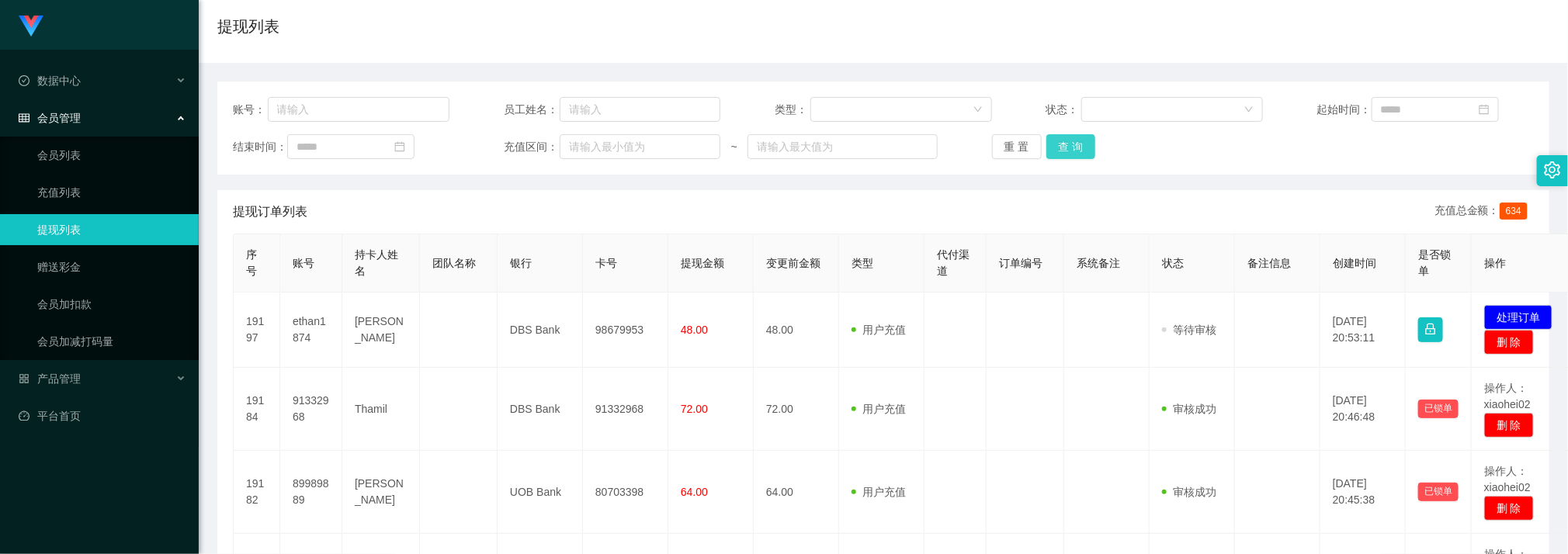
click at [1060, 140] on button "查 询" at bounding box center [1072, 146] width 50 height 25
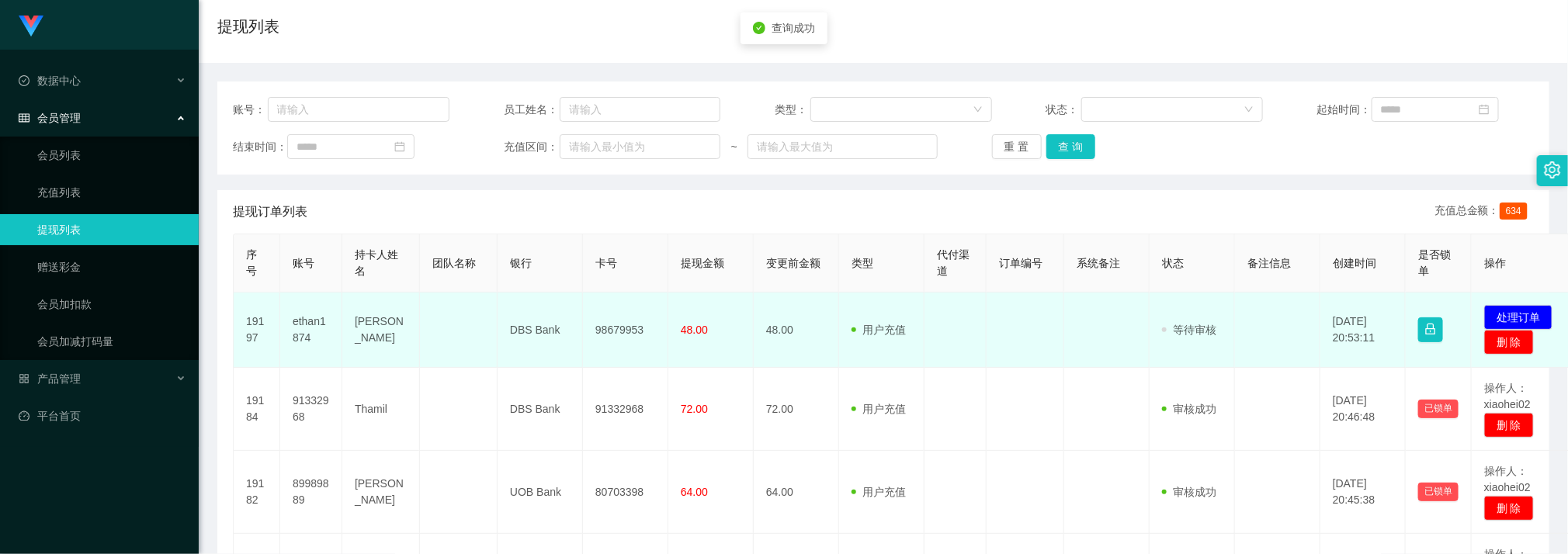
click at [628, 334] on td "98679953" at bounding box center [625, 330] width 85 height 75
click at [628, 333] on td "98679953" at bounding box center [625, 330] width 85 height 75
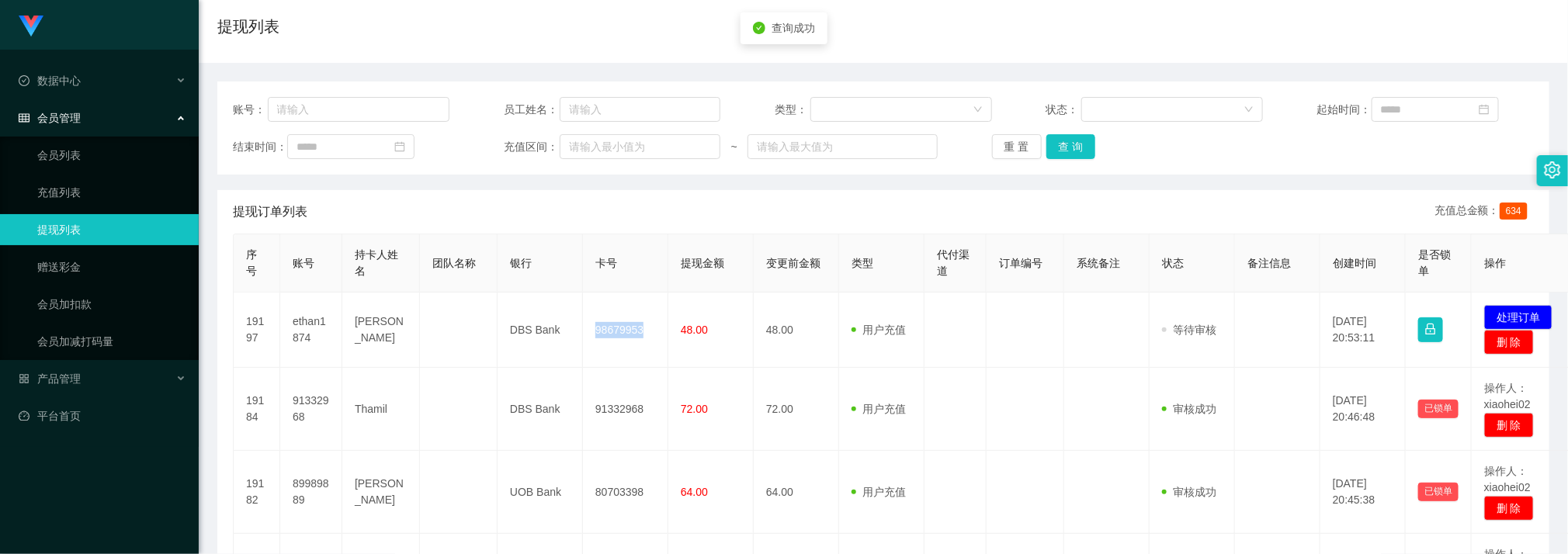
copy td "98679953"
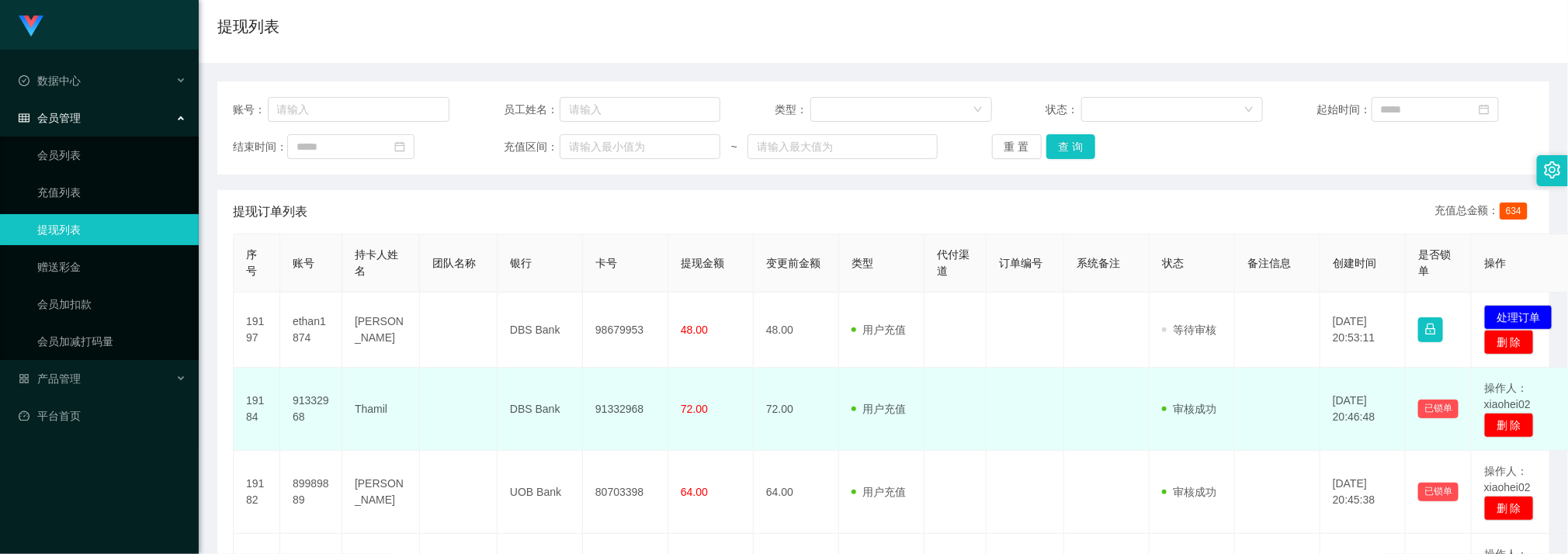
click at [981, 373] on td at bounding box center [956, 409] width 62 height 83
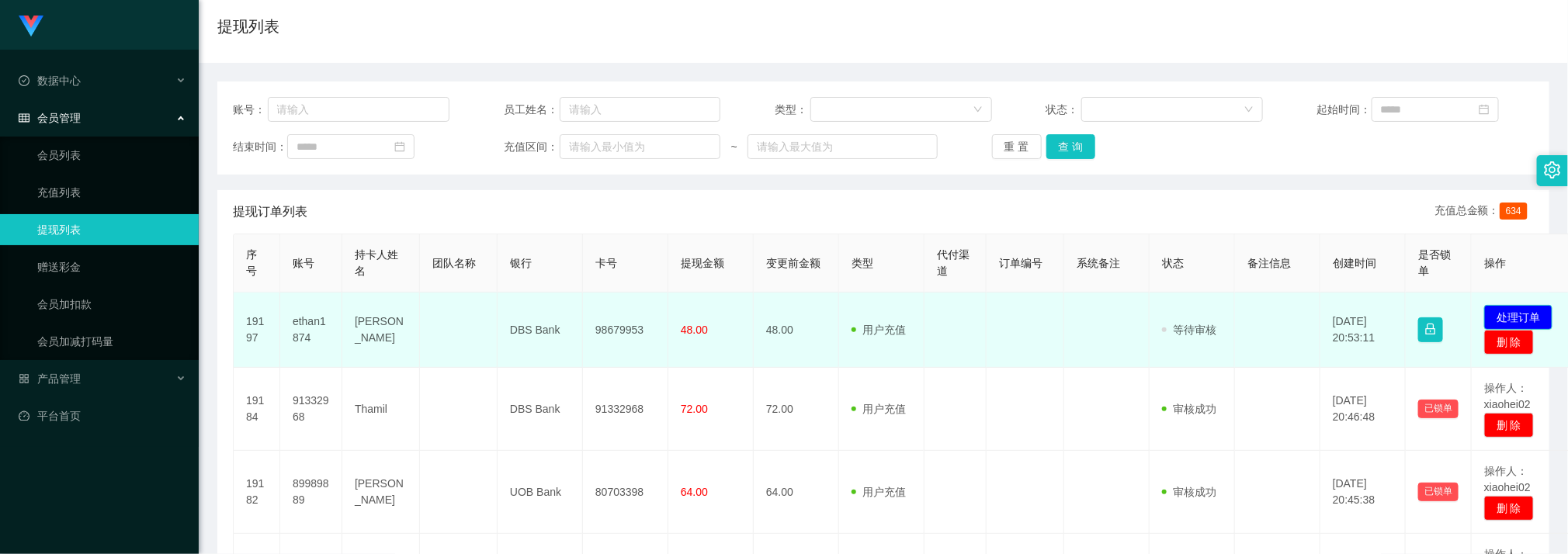
click at [1517, 316] on button "处理订单" at bounding box center [1518, 317] width 68 height 25
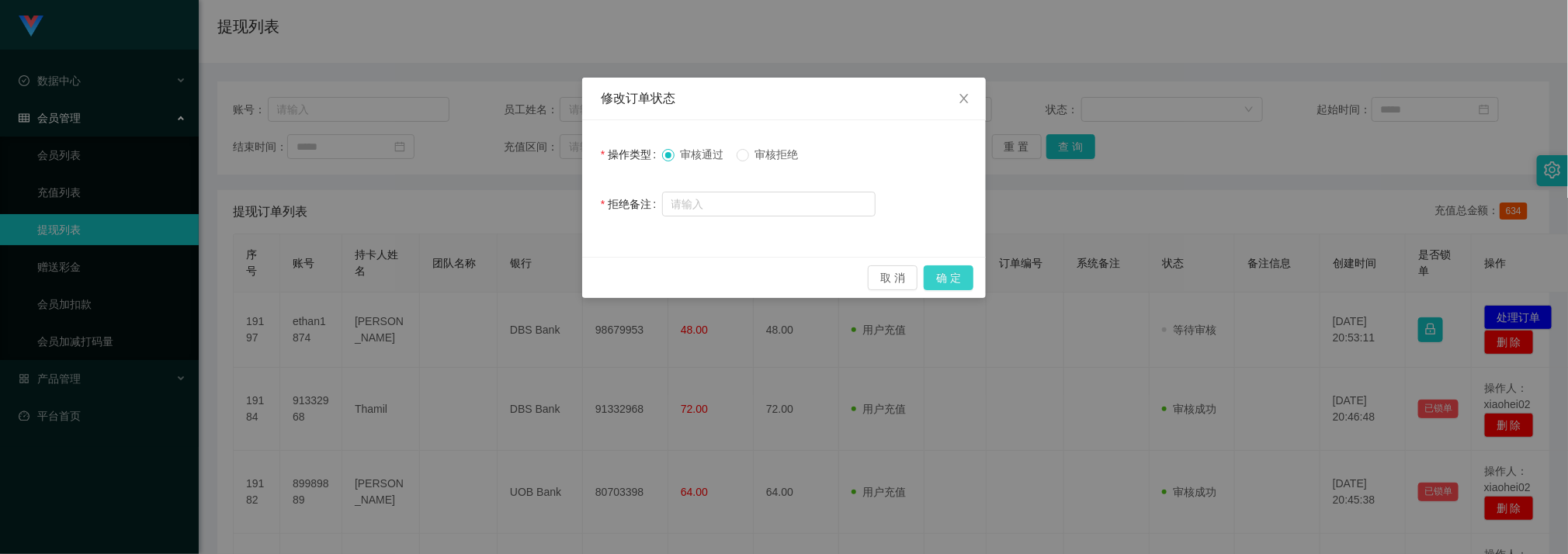
click at [962, 284] on button "确 定" at bounding box center [949, 277] width 50 height 25
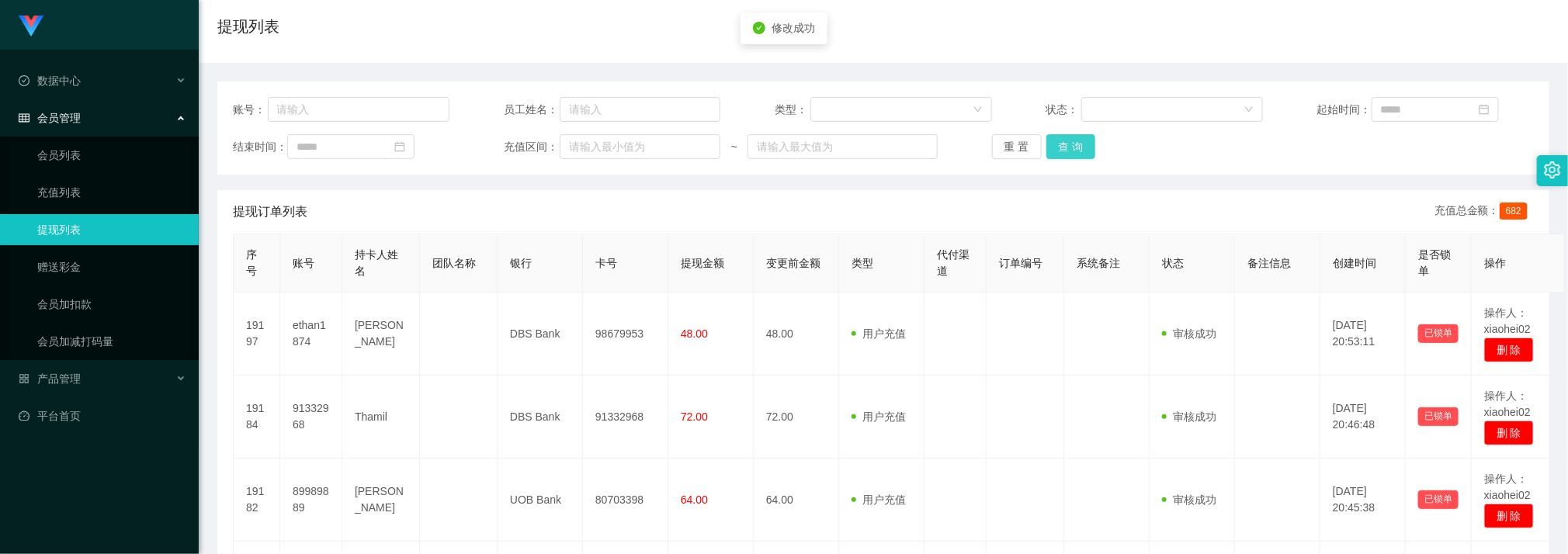
click at [1069, 154] on button "查 询" at bounding box center [1072, 146] width 50 height 25
click at [1069, 154] on div "重 置 查 询" at bounding box center [1100, 146] width 217 height 25
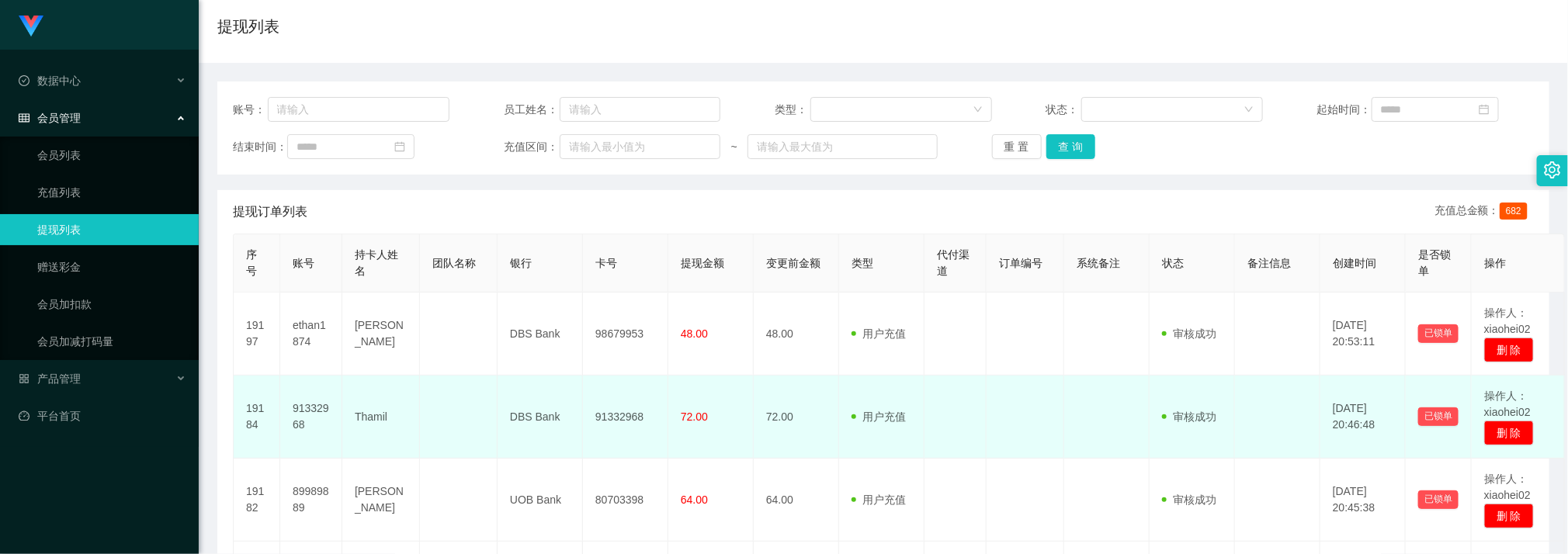
drag, startPoint x: 910, startPoint y: 389, endPoint x: 936, endPoint y: 380, distance: 27.5
click at [910, 391] on td "用户充值 人工扣款" at bounding box center [882, 417] width 85 height 83
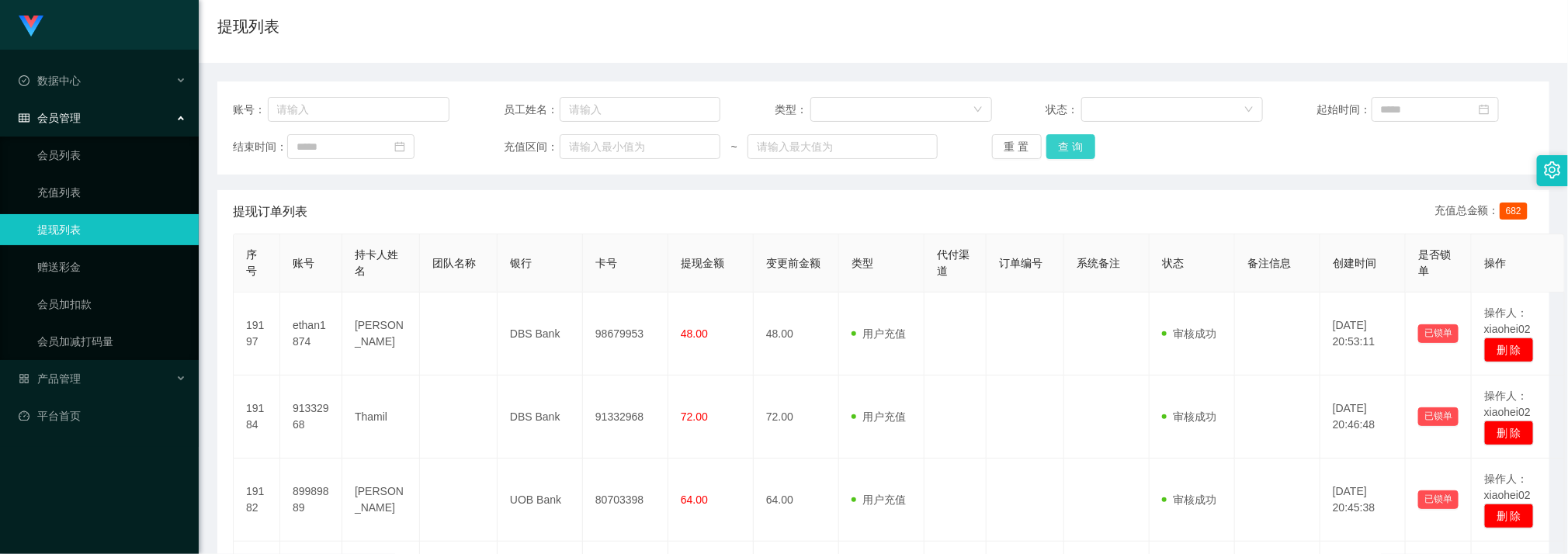
click at [1065, 147] on button "查 询" at bounding box center [1072, 146] width 50 height 25
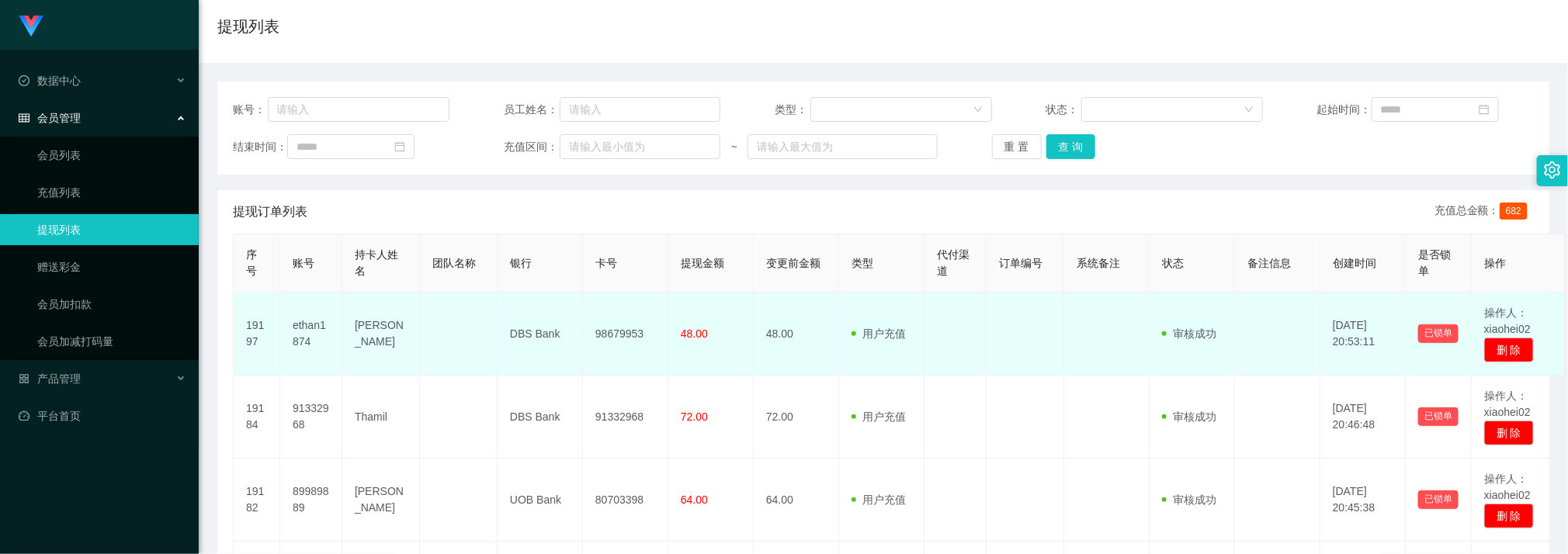
drag, startPoint x: 753, startPoint y: 380, endPoint x: 371, endPoint y: 359, distance: 382.6
click at [749, 380] on tr "19184 91332968 Thamil DBS Bank 91332968 72.00 72.00 用户充值 人工扣款 审核驳回 审核成功 等待审核 20…" at bounding box center [899, 417] width 1331 height 83
drag, startPoint x: 899, startPoint y: 324, endPoint x: 899, endPoint y: 294, distance: 30.0
click at [899, 321] on td "用户充值 人工扣款" at bounding box center [882, 334] width 85 height 83
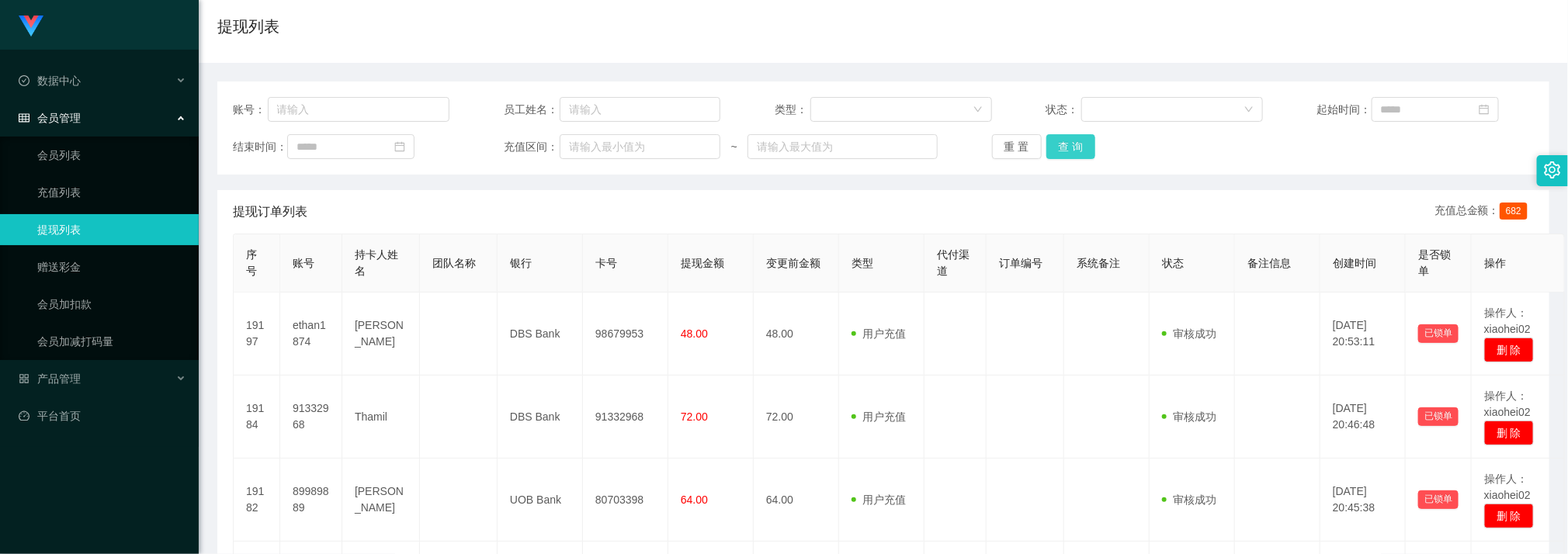
click at [1047, 151] on button "查 询" at bounding box center [1072, 146] width 50 height 25
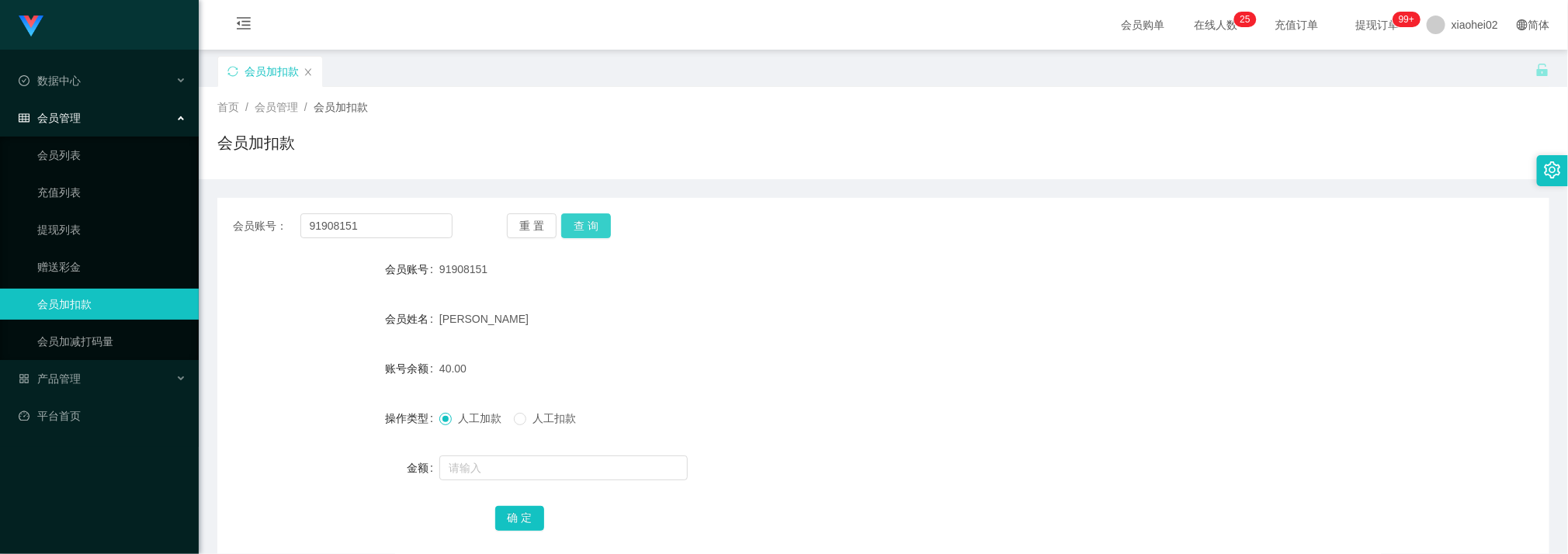
click at [577, 219] on button "查 询" at bounding box center [586, 226] width 50 height 25
click at [497, 461] on input "text" at bounding box center [563, 468] width 249 height 25
type input "40"
click at [527, 522] on button "确 定" at bounding box center [520, 518] width 50 height 25
click at [424, 228] on input "91908151" at bounding box center [376, 226] width 152 height 25
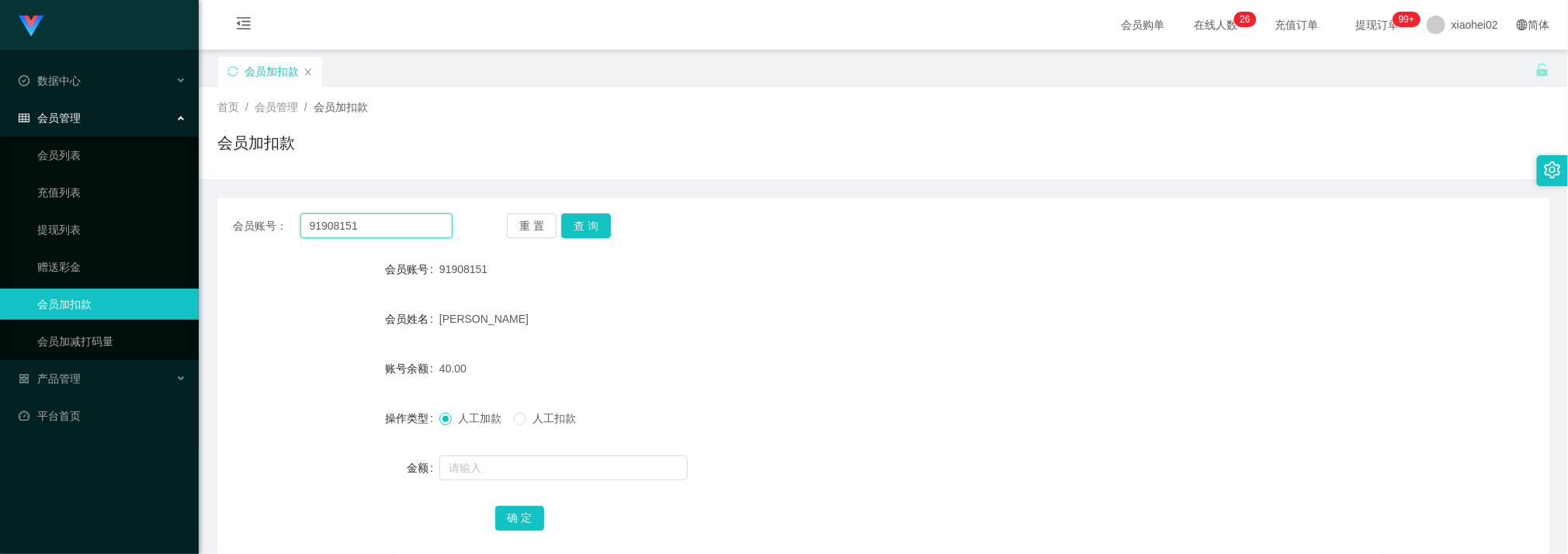
click at [424, 226] on input "91908151" at bounding box center [376, 226] width 152 height 25
paste input "89989889"
type input "89989889"
click at [587, 225] on button "查 询" at bounding box center [586, 226] width 50 height 25
click at [504, 475] on input "text" at bounding box center [563, 468] width 249 height 25
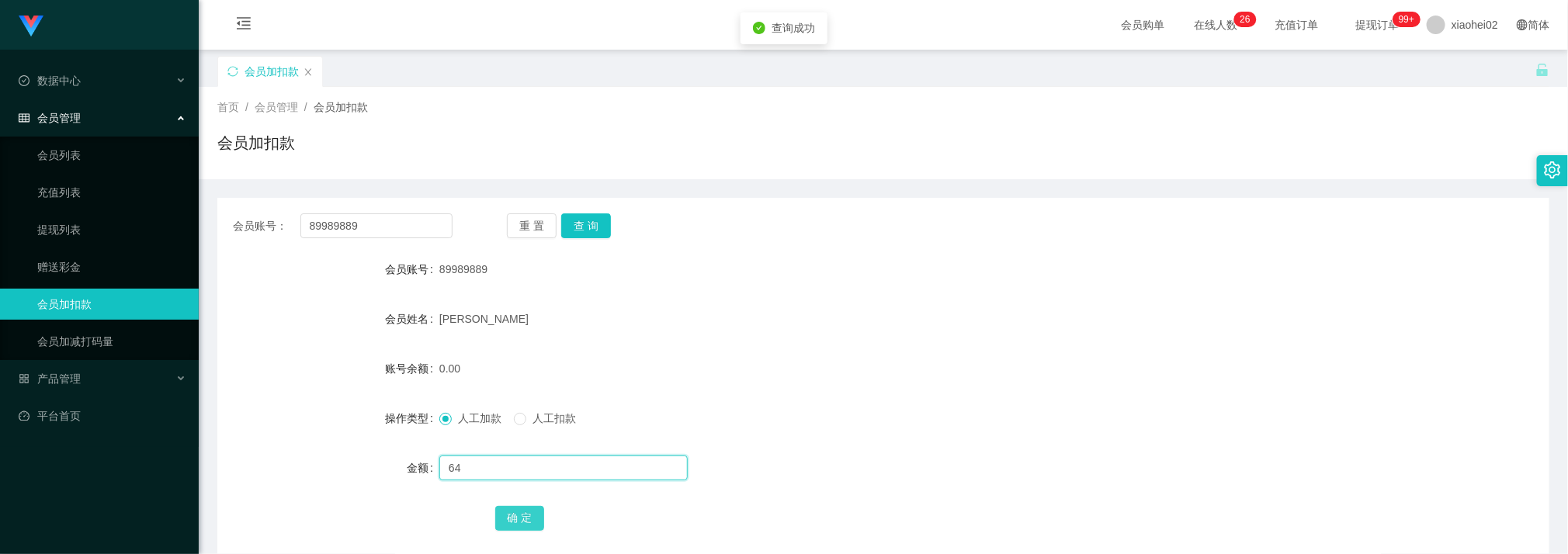
type input "64"
click at [532, 510] on button "确 定" at bounding box center [520, 518] width 50 height 25
drag, startPoint x: 473, startPoint y: 140, endPoint x: 410, endPoint y: 227, distance: 107.4
click at [473, 143] on div "会员加扣款" at bounding box center [884, 149] width 1332 height 36
click at [407, 228] on input "89989889" at bounding box center [376, 226] width 152 height 25
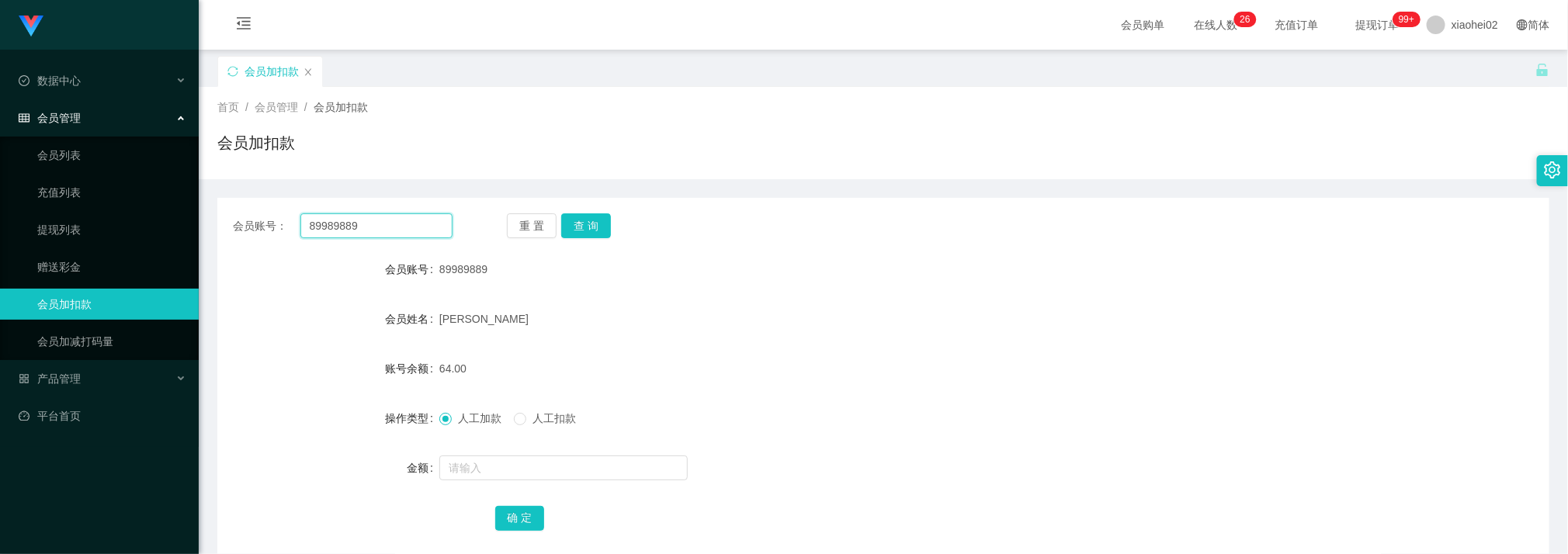
click at [407, 228] on input "89989889" at bounding box center [376, 226] width 152 height 25
paste input "91332968"
type input "91332968"
click at [583, 225] on button "查 询" at bounding box center [586, 226] width 50 height 25
click at [490, 468] on input "text" at bounding box center [563, 468] width 249 height 25
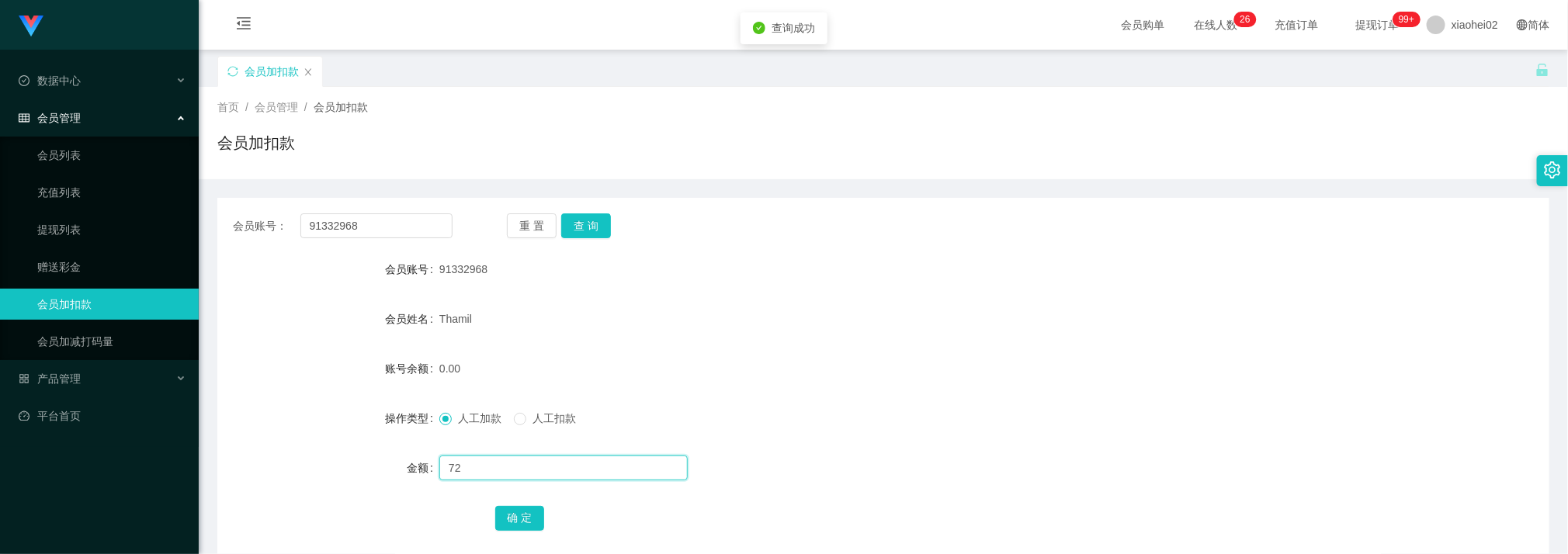
type input "72"
click at [527, 515] on button "确 定" at bounding box center [520, 518] width 50 height 25
click at [918, 77] on div "会员加扣款" at bounding box center [876, 83] width 1318 height 53
click at [371, 224] on input "91332968" at bounding box center [376, 226] width 152 height 25
drag, startPoint x: 371, startPoint y: 224, endPoint x: 552, endPoint y: 231, distance: 181.1
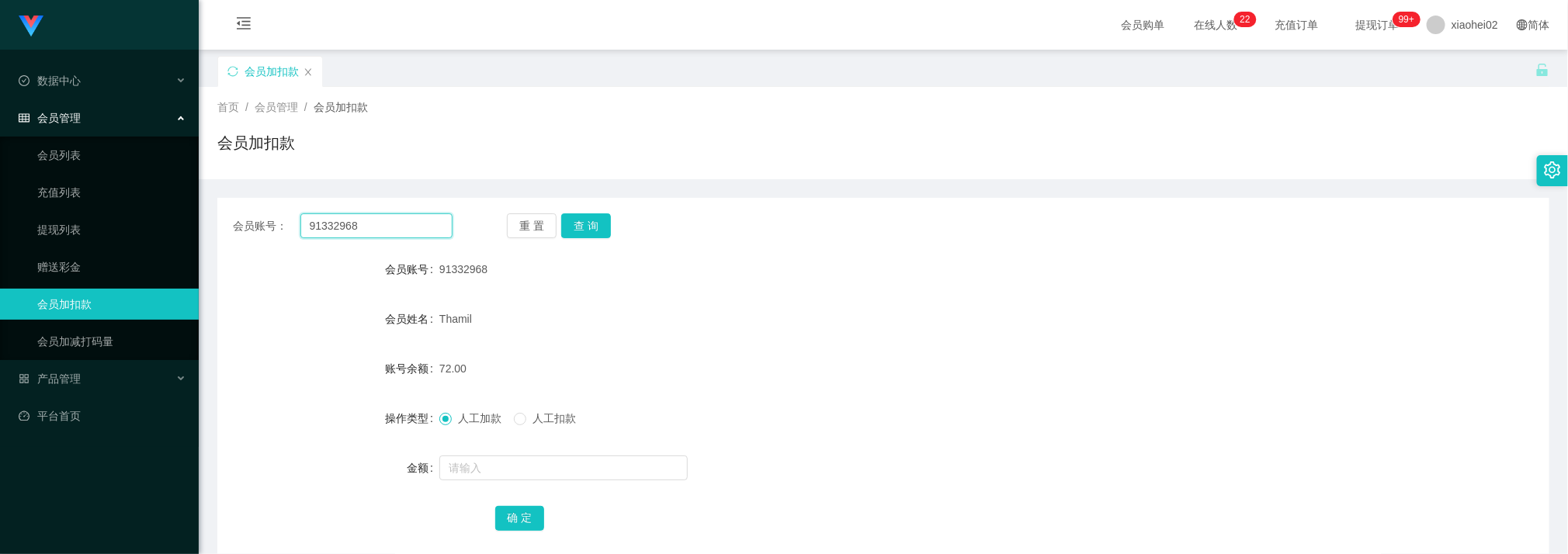
click at [369, 224] on input "91332968" at bounding box center [376, 226] width 152 height 25
paste input "ethan1874"
type input "ethan1874"
click at [602, 226] on button "查 询" at bounding box center [586, 226] width 50 height 25
click at [492, 460] on input "text" at bounding box center [563, 468] width 249 height 25
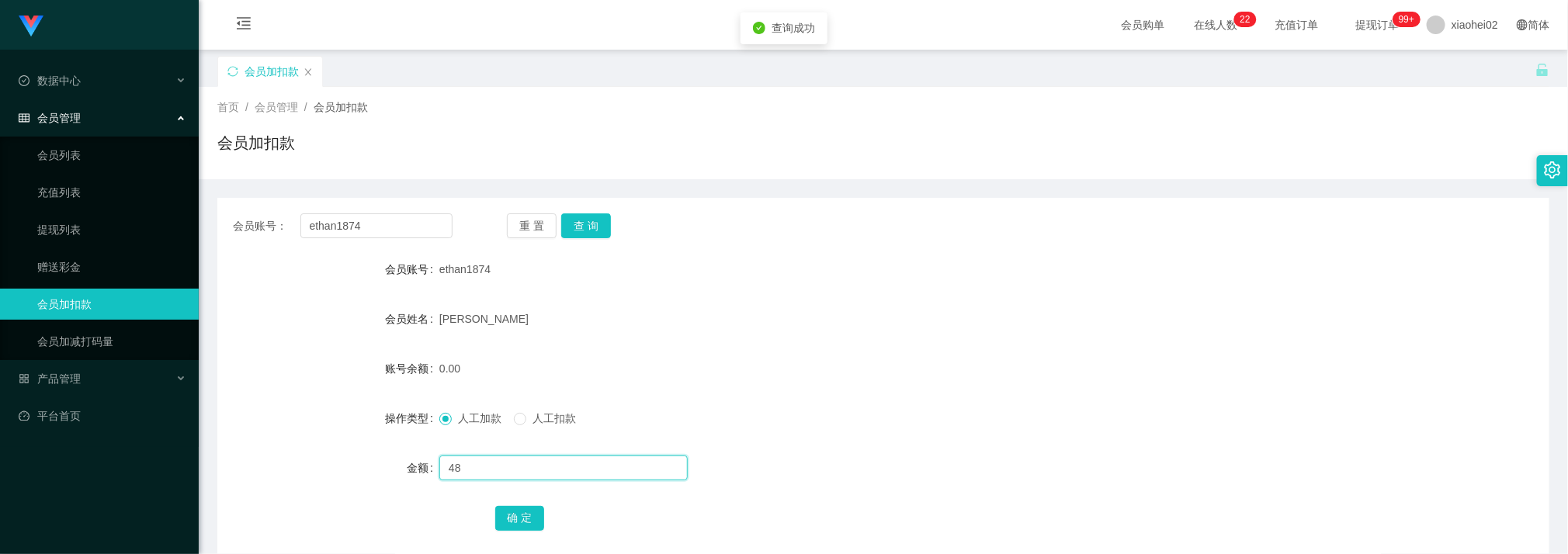
type input "48"
click at [520, 502] on div "确 定" at bounding box center [884, 517] width 777 height 31
drag, startPoint x: 520, startPoint y: 513, endPoint x: 484, endPoint y: 517, distance: 36.2
click at [519, 515] on button "确 定" at bounding box center [520, 518] width 50 height 25
click at [913, 294] on form "会员账号 ethan1874 会员姓名 [PERSON_NAME] 账号余额 48.00 操作类型 人工加款 人工扣款 金额 确 定" at bounding box center [884, 393] width 1332 height 280
